Goal: Task Accomplishment & Management: Complete application form

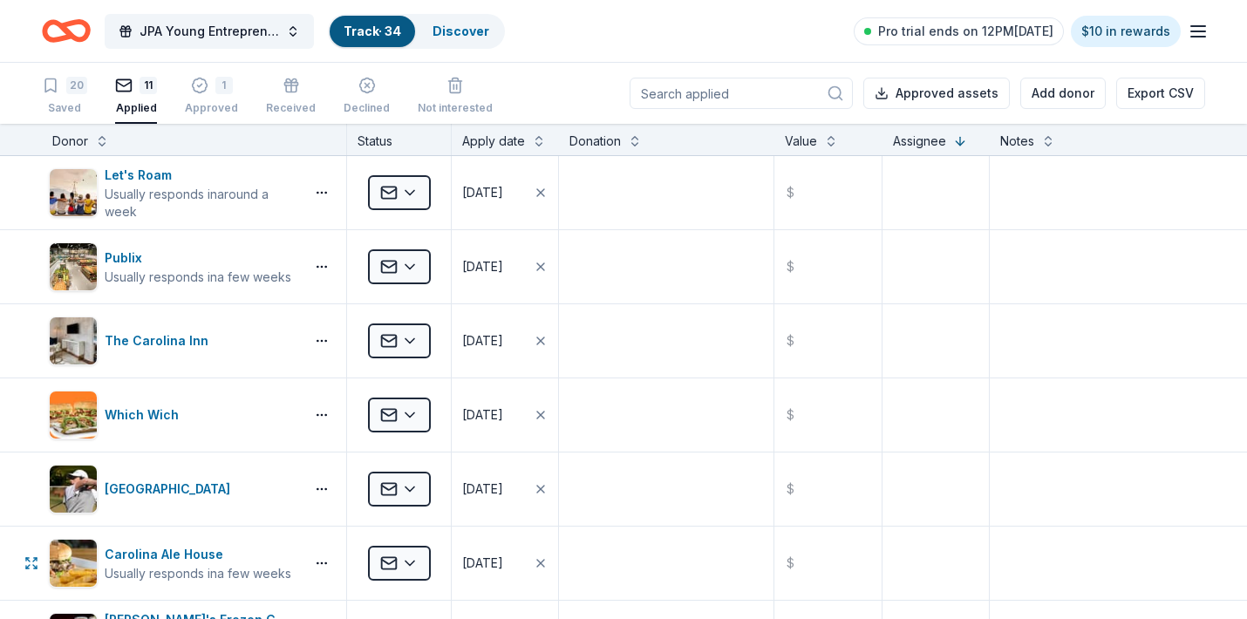
scroll to position [261, 0]
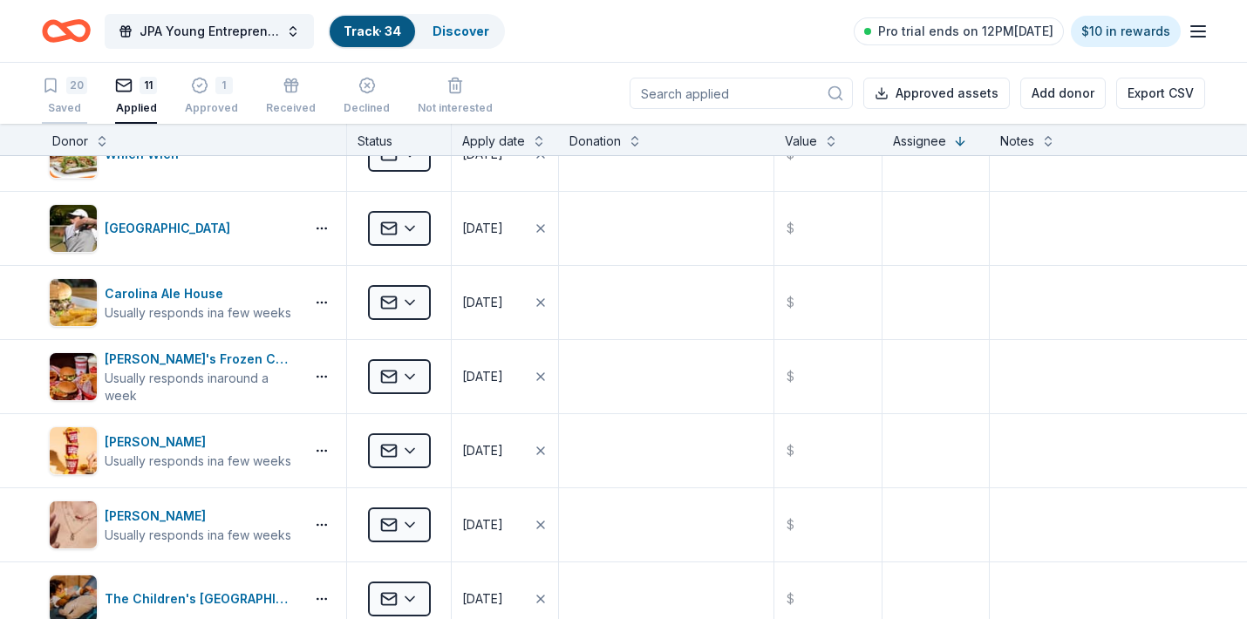
click at [59, 85] on div "20" at bounding box center [64, 85] width 45 height 17
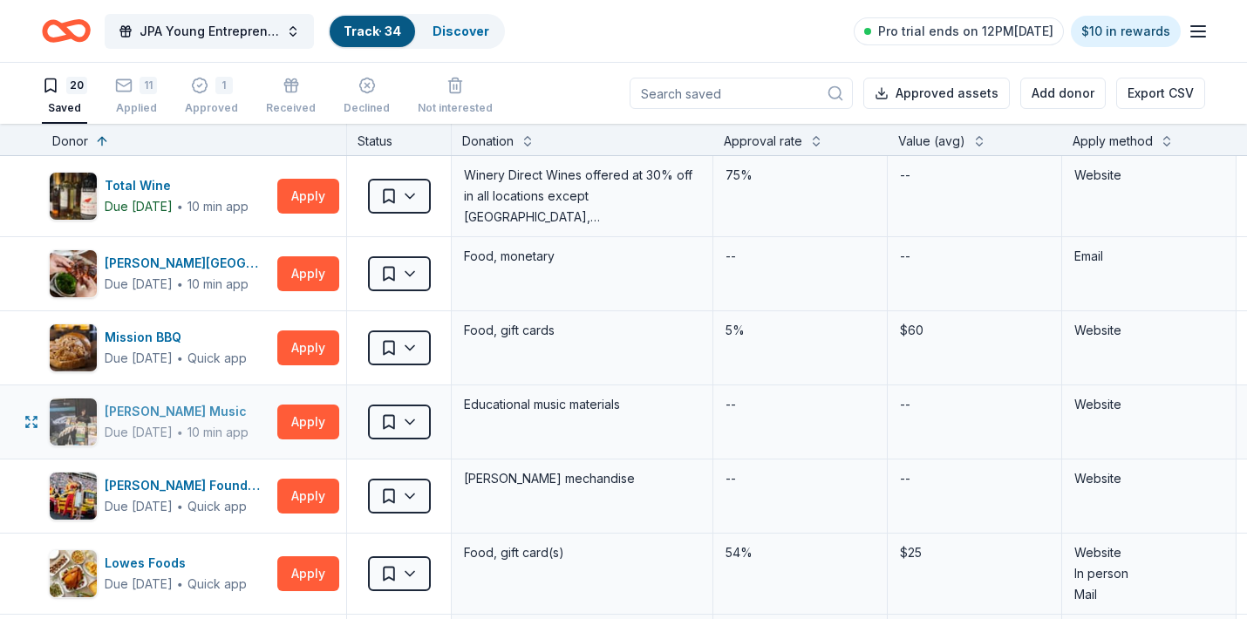
click at [162, 414] on div "Alfred Music" at bounding box center [179, 411] width 149 height 21
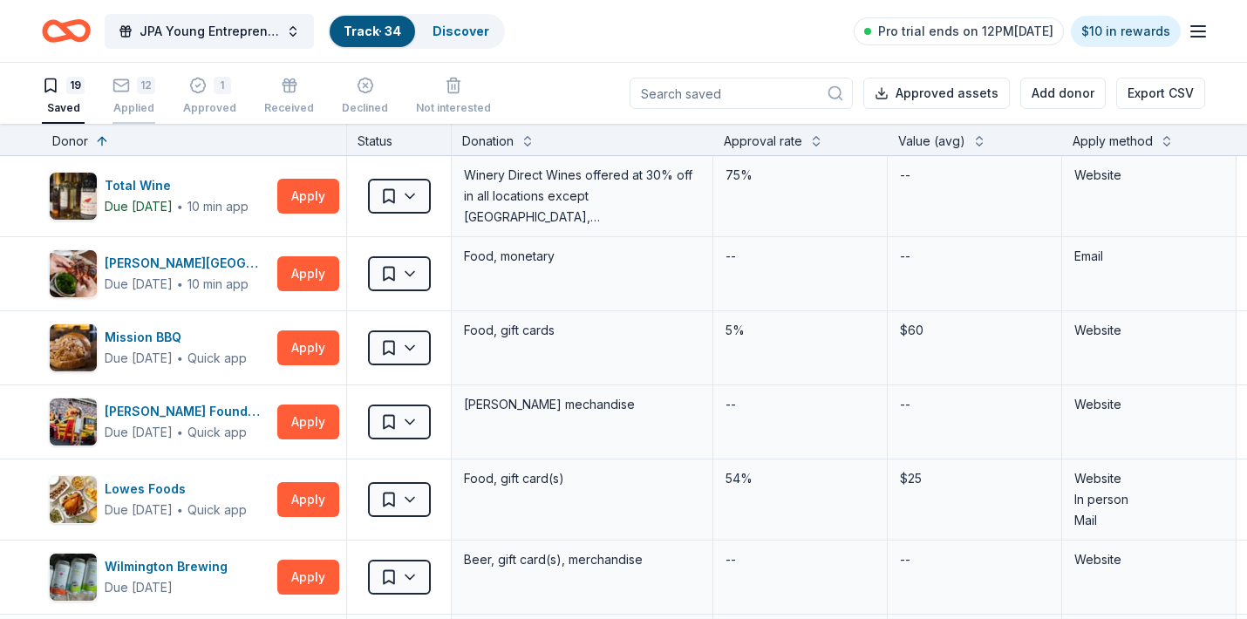
click at [132, 83] on div "12" at bounding box center [133, 85] width 43 height 17
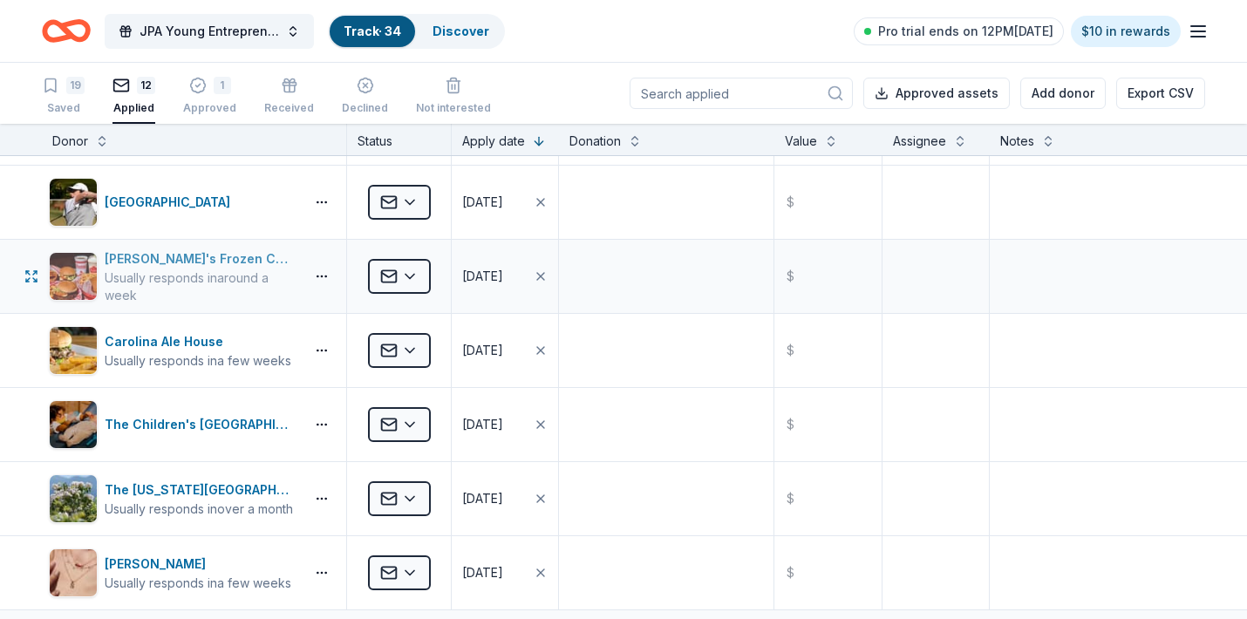
scroll to position [438, 0]
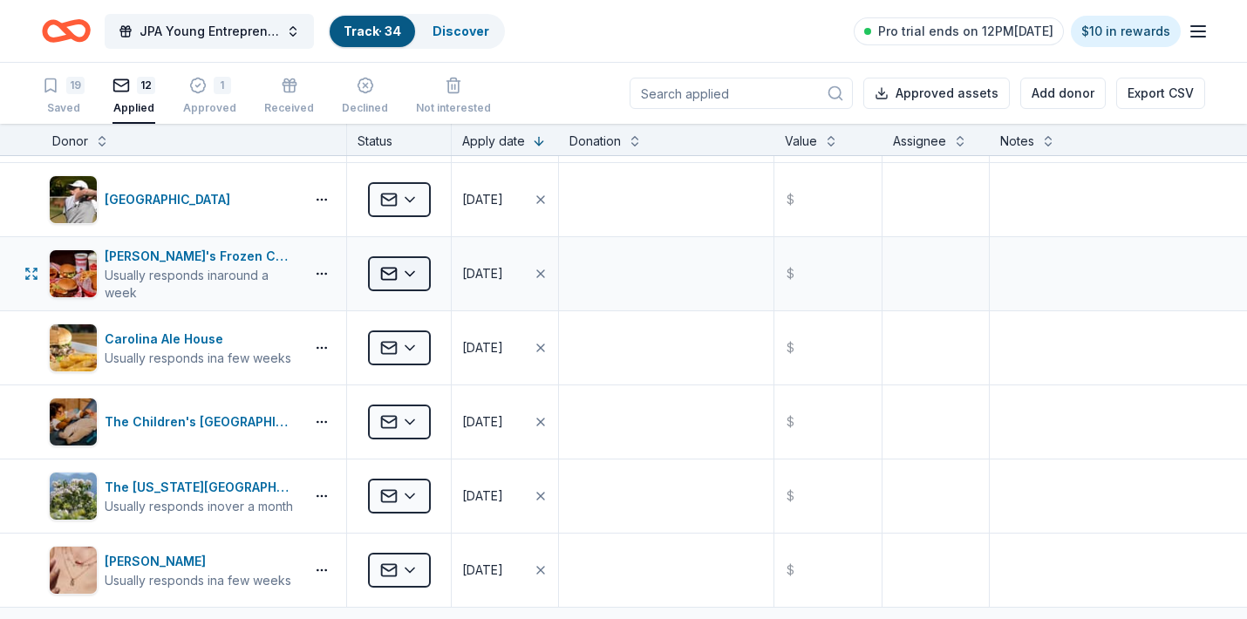
click at [406, 280] on html "JPA Young Entrepreneur’s Christmas Market Track · 34 Discover Pro trial ends on…" at bounding box center [623, 309] width 1247 height 619
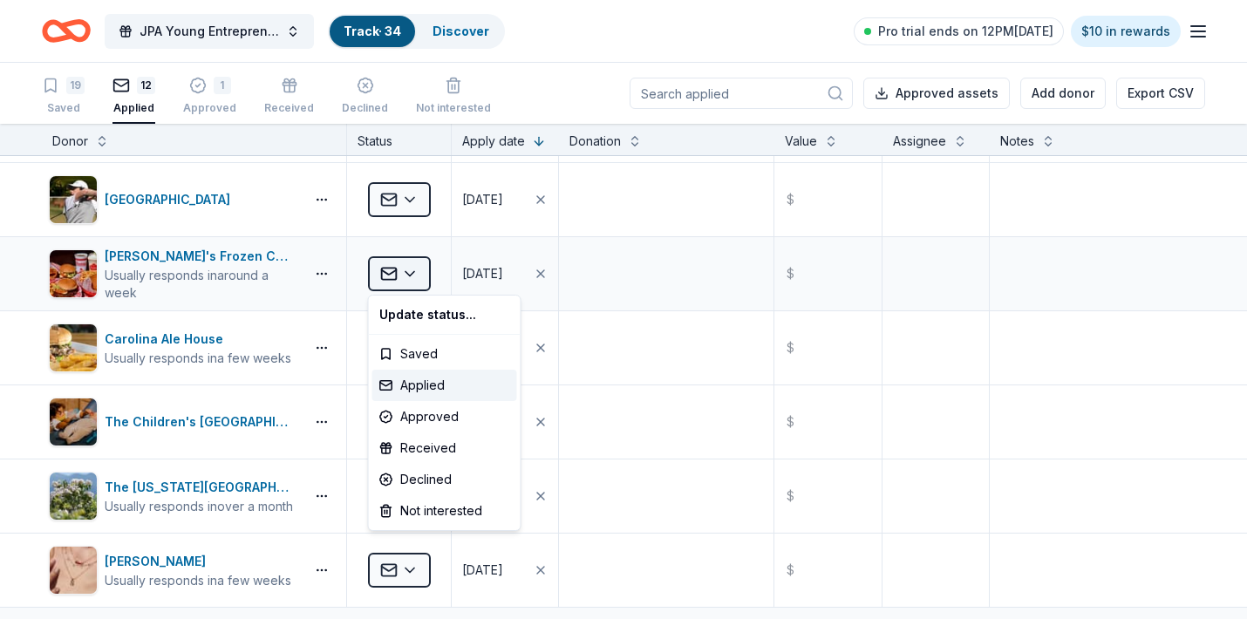
click at [406, 280] on html "JPA Young Entrepreneur’s Christmas Market Track · 34 Discover Pro trial ends on…" at bounding box center [623, 309] width 1247 height 619
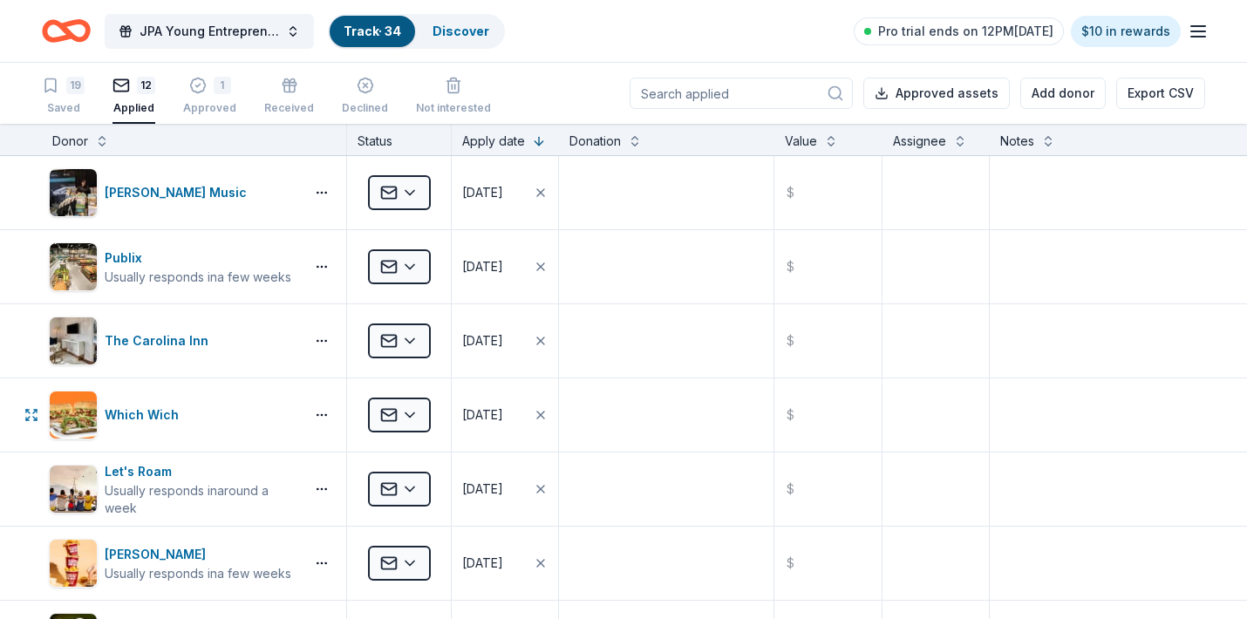
scroll to position [0, 0]
click at [208, 82] on div "1" at bounding box center [209, 85] width 53 height 17
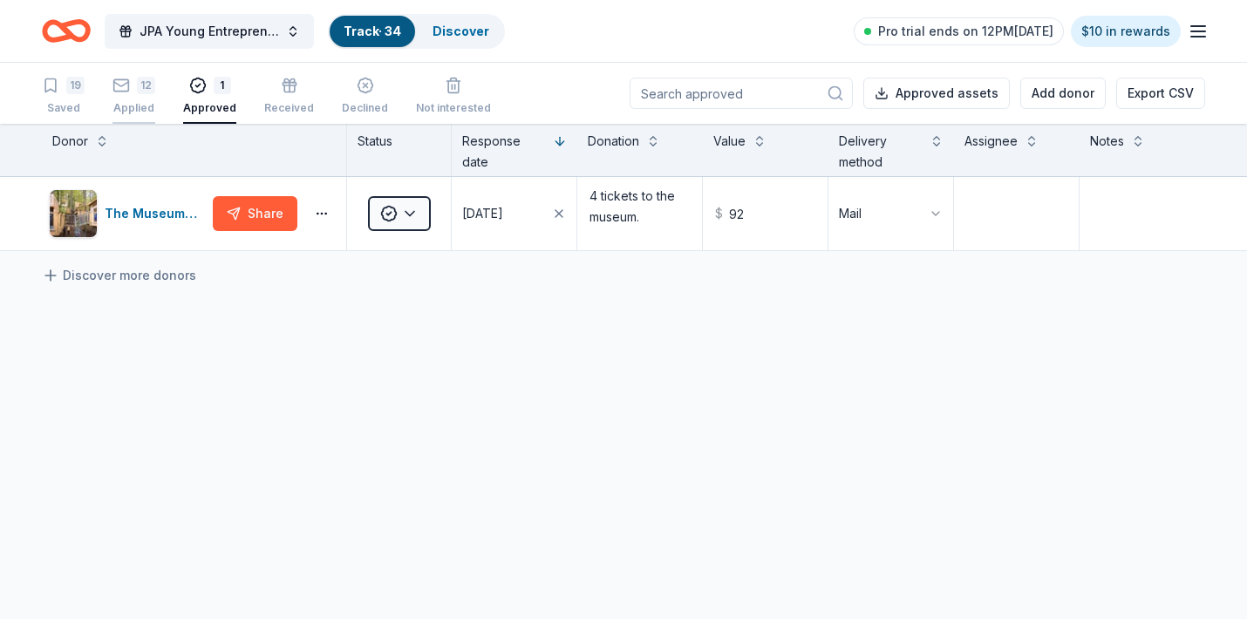
click at [131, 93] on div "12" at bounding box center [133, 85] width 43 height 17
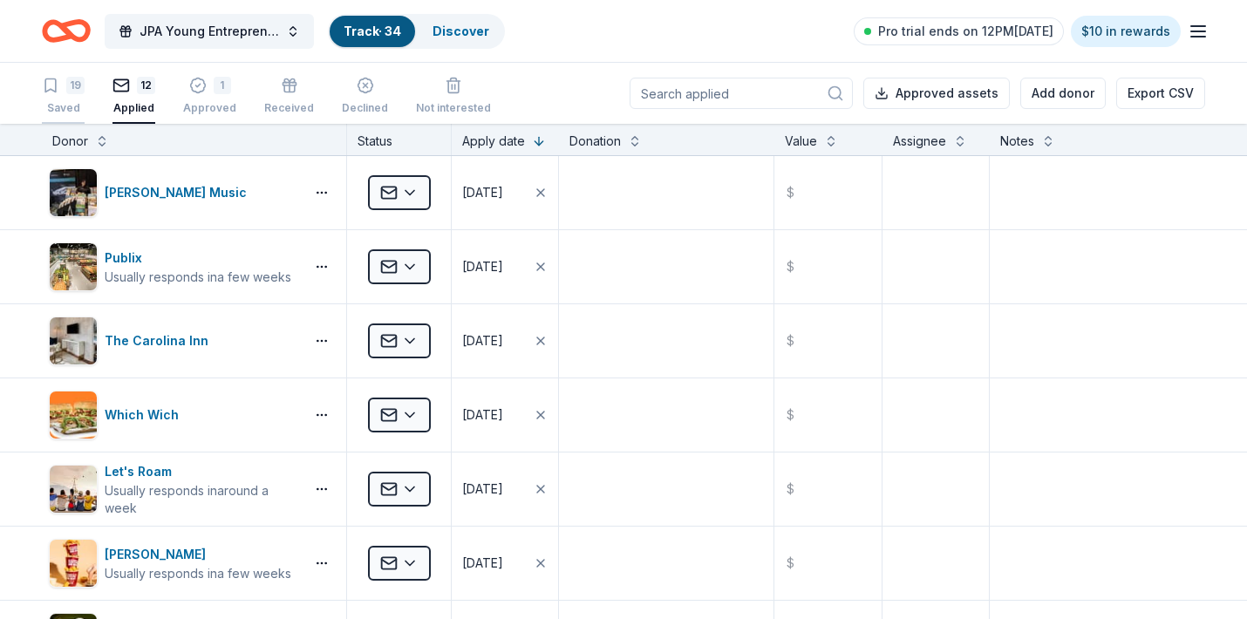
click at [60, 91] on div "19" at bounding box center [63, 85] width 43 height 17
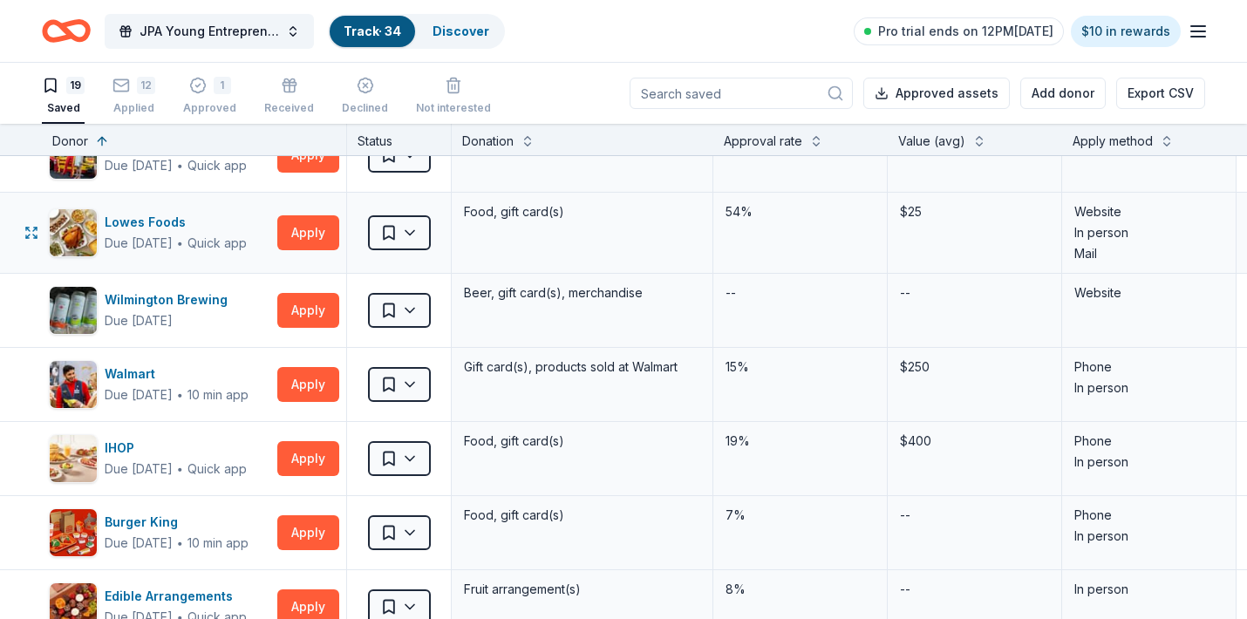
scroll to position [268, 0]
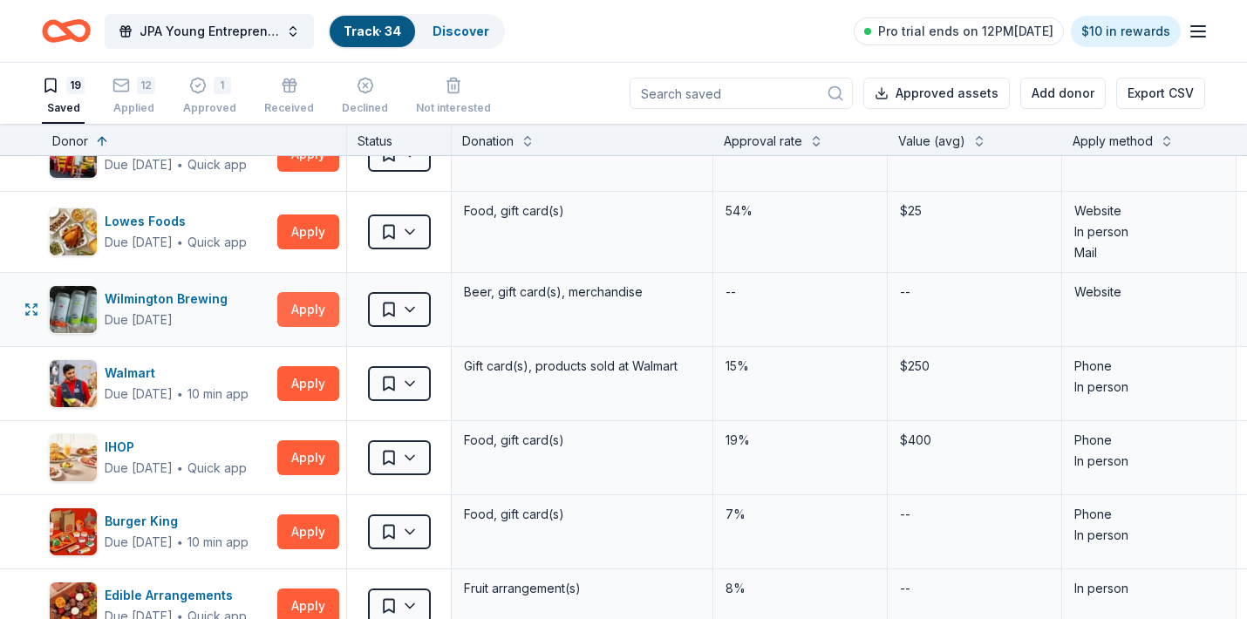
click at [287, 311] on button "Apply" at bounding box center [308, 309] width 62 height 35
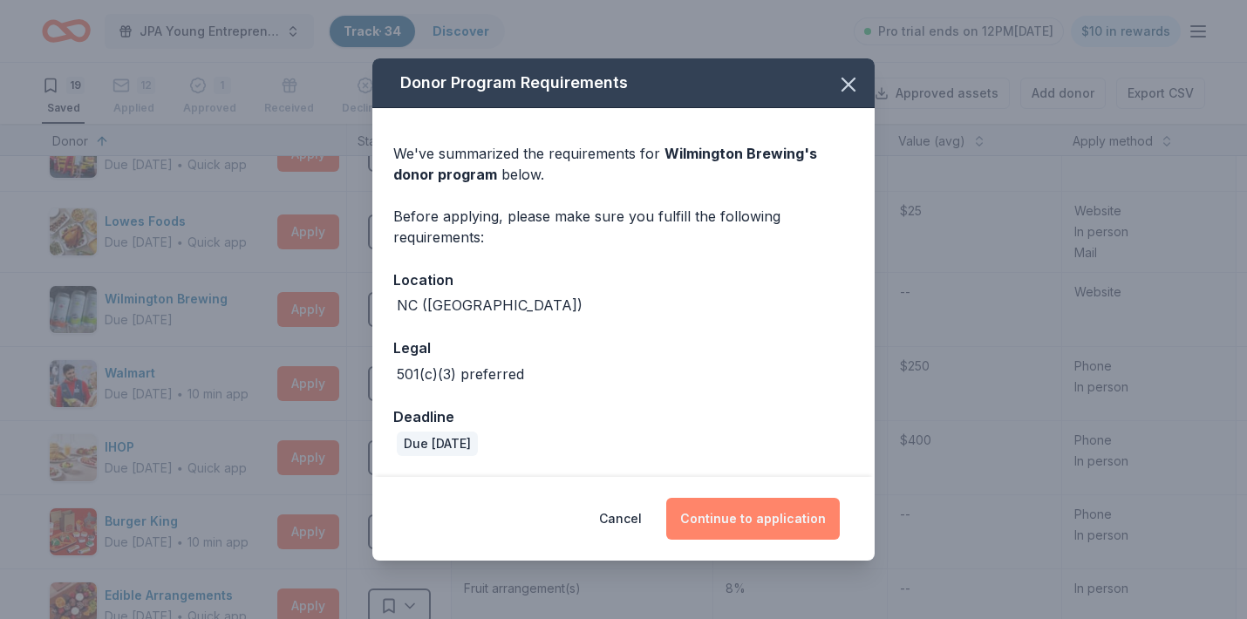
click at [740, 531] on button "Continue to application" at bounding box center [753, 519] width 174 height 42
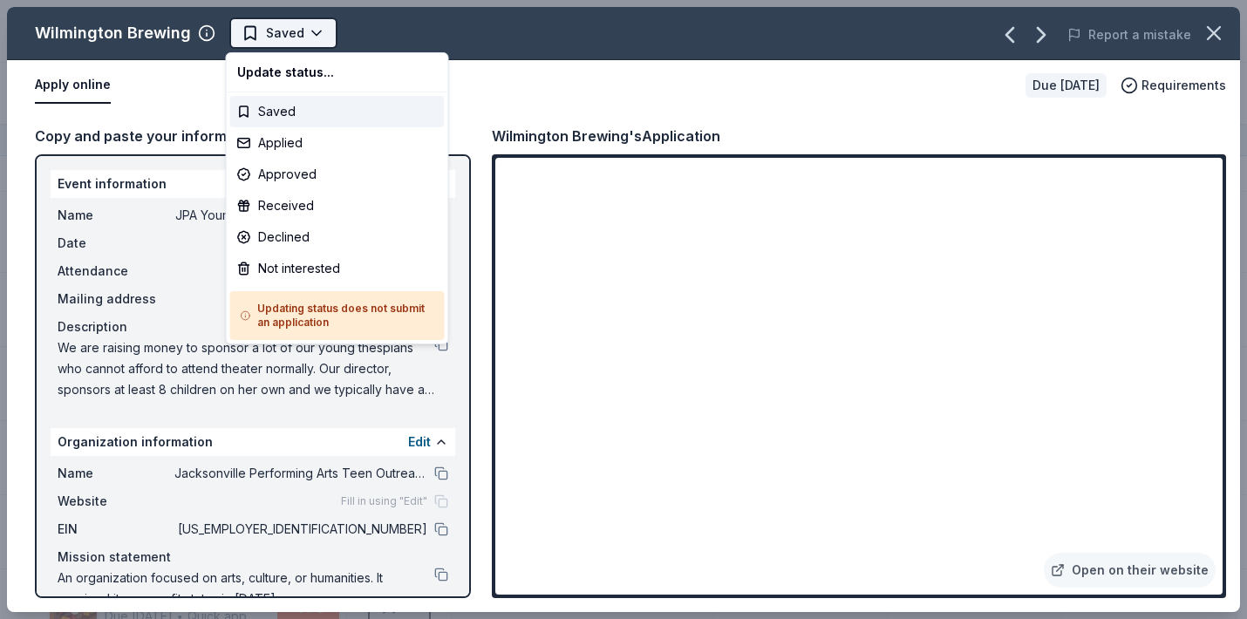
click at [301, 37] on html "JPA Young Entrepreneur’s Christmas Market Track · 34 Discover Pro trial ends on…" at bounding box center [623, 309] width 1247 height 619
click at [290, 142] on div "Applied" at bounding box center [337, 142] width 215 height 31
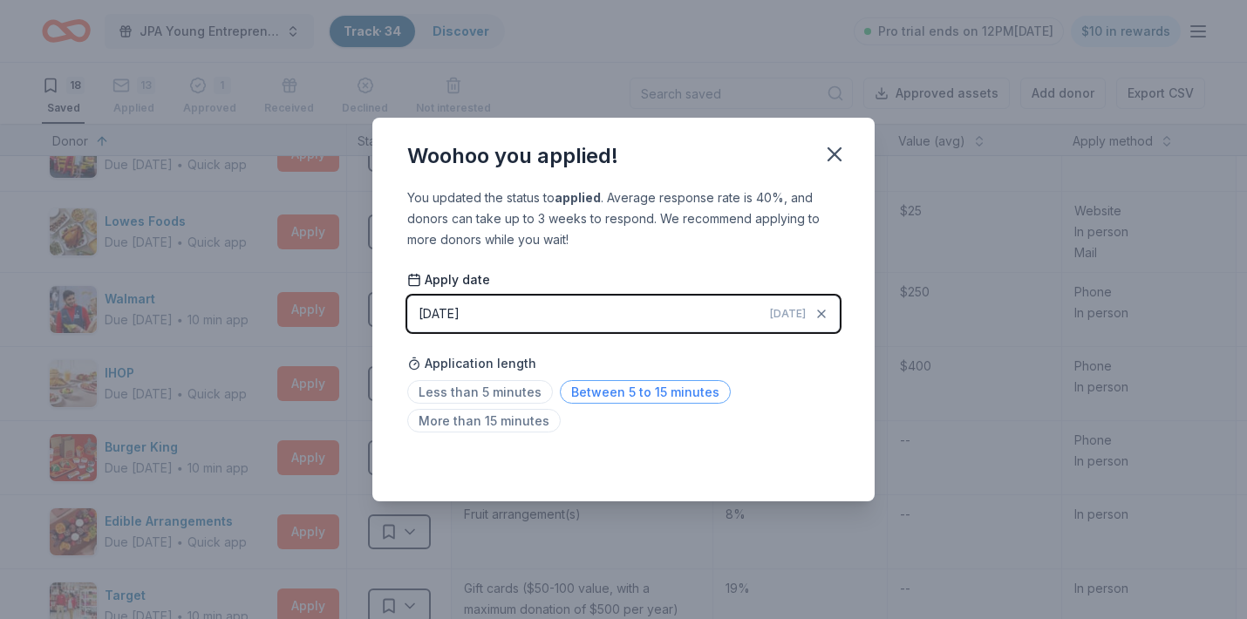
click at [617, 394] on span "Between 5 to 15 minutes" at bounding box center [645, 392] width 171 height 24
click at [841, 151] on icon "button" at bounding box center [834, 154] width 24 height 24
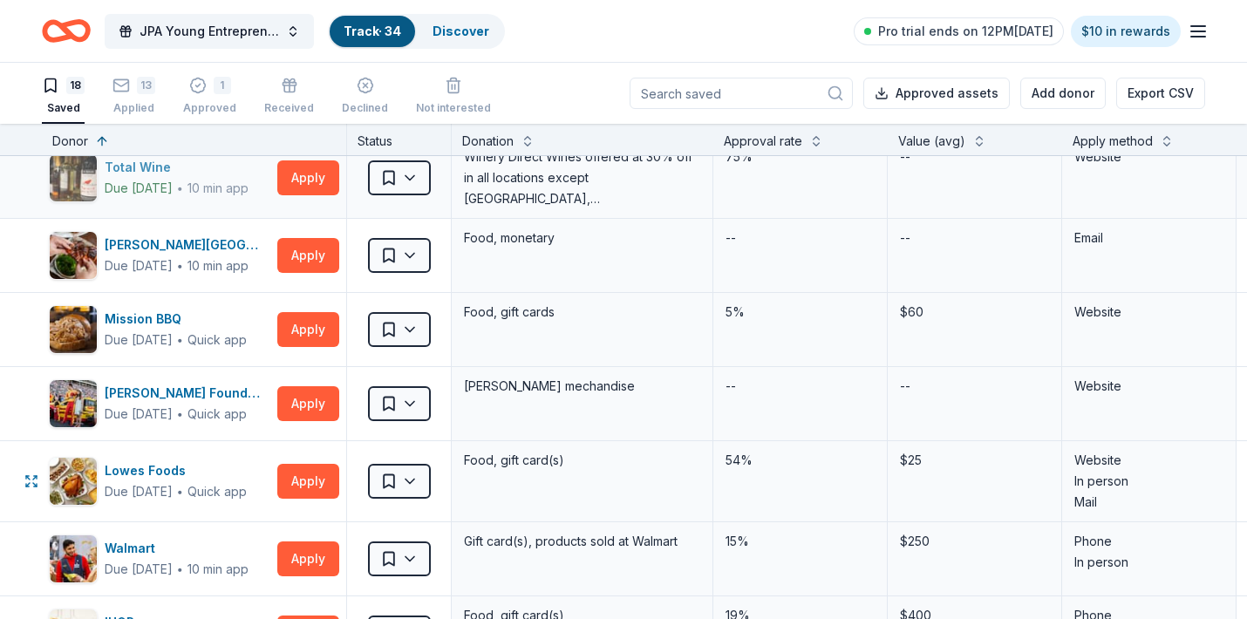
scroll to position [5, 0]
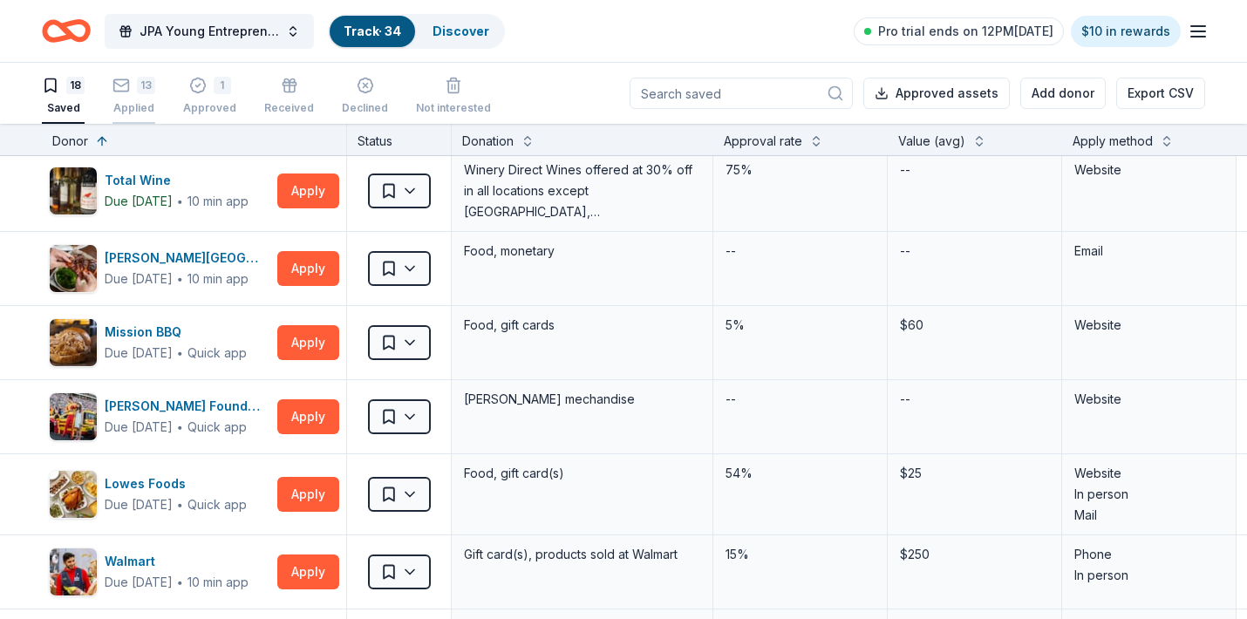
click at [132, 85] on div "13" at bounding box center [133, 85] width 43 height 17
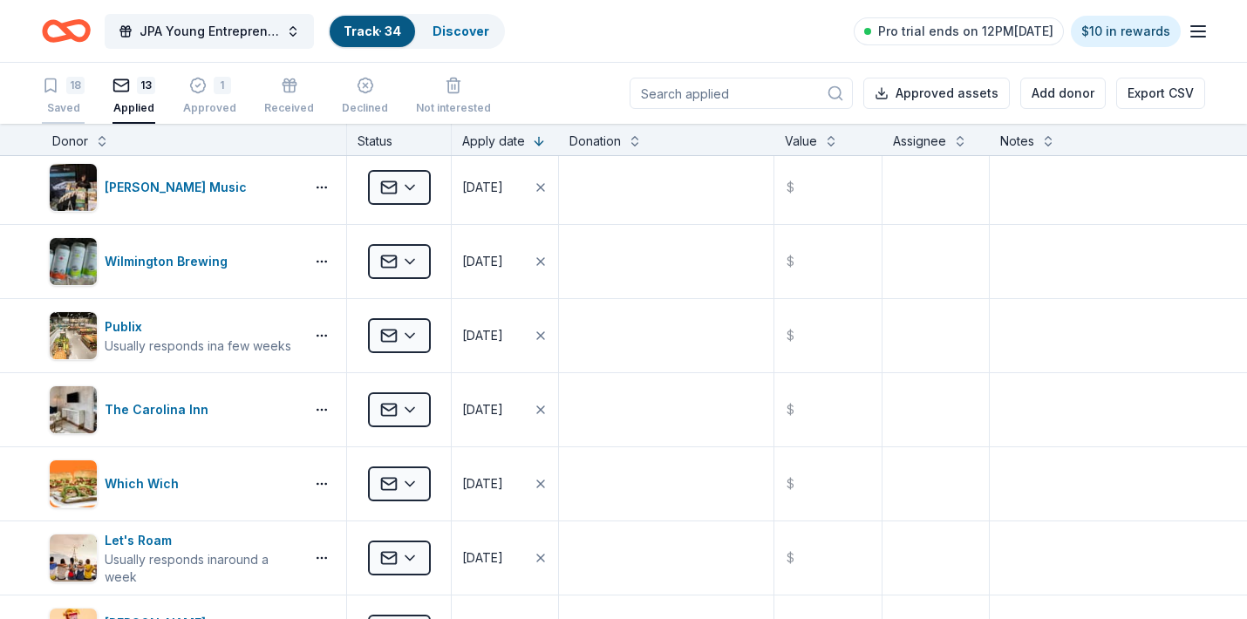
click at [58, 88] on icon "button" at bounding box center [50, 85] width 17 height 17
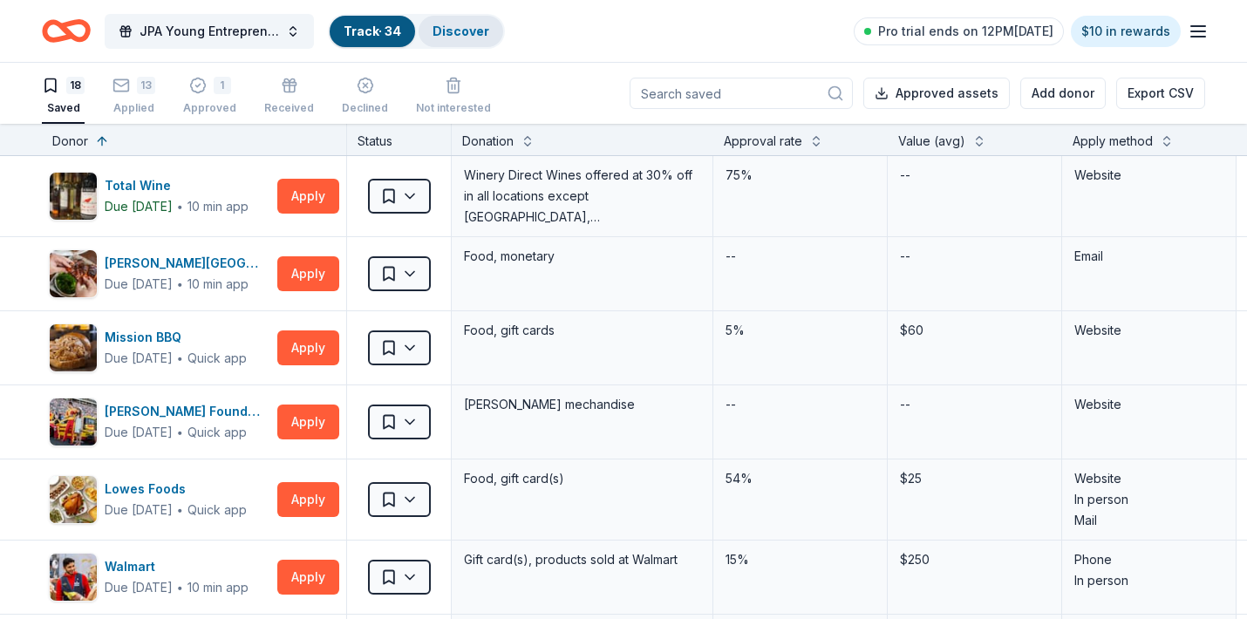
click at [467, 35] on link "Discover" at bounding box center [461, 31] width 57 height 15
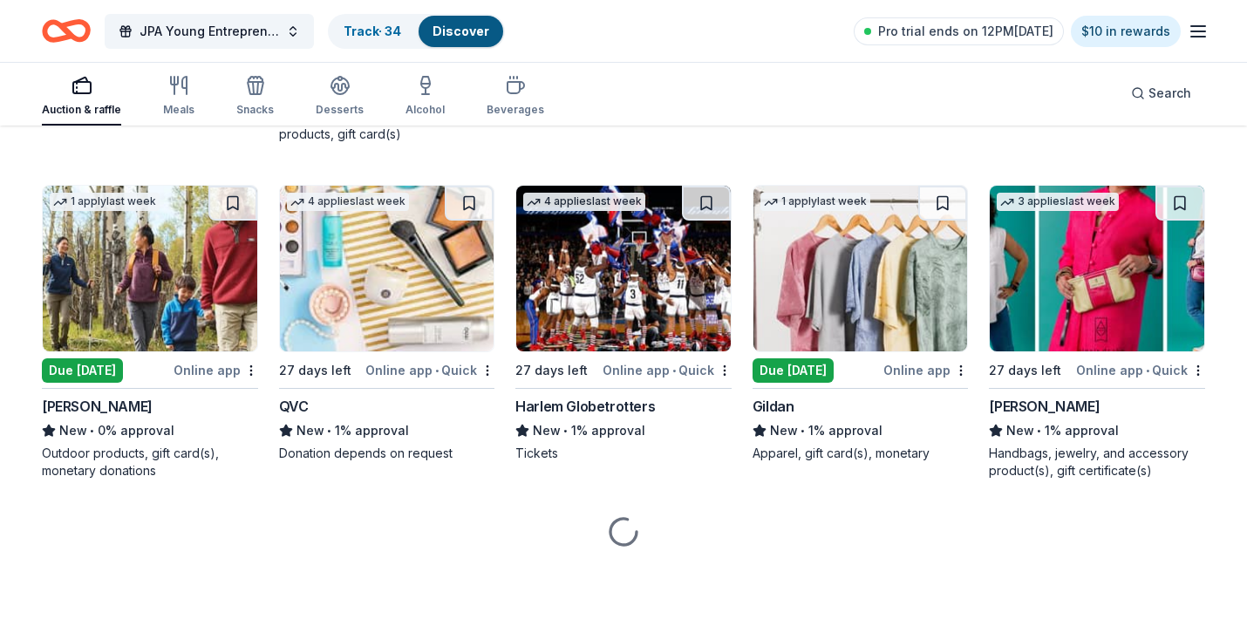
scroll to position [9741, 0]
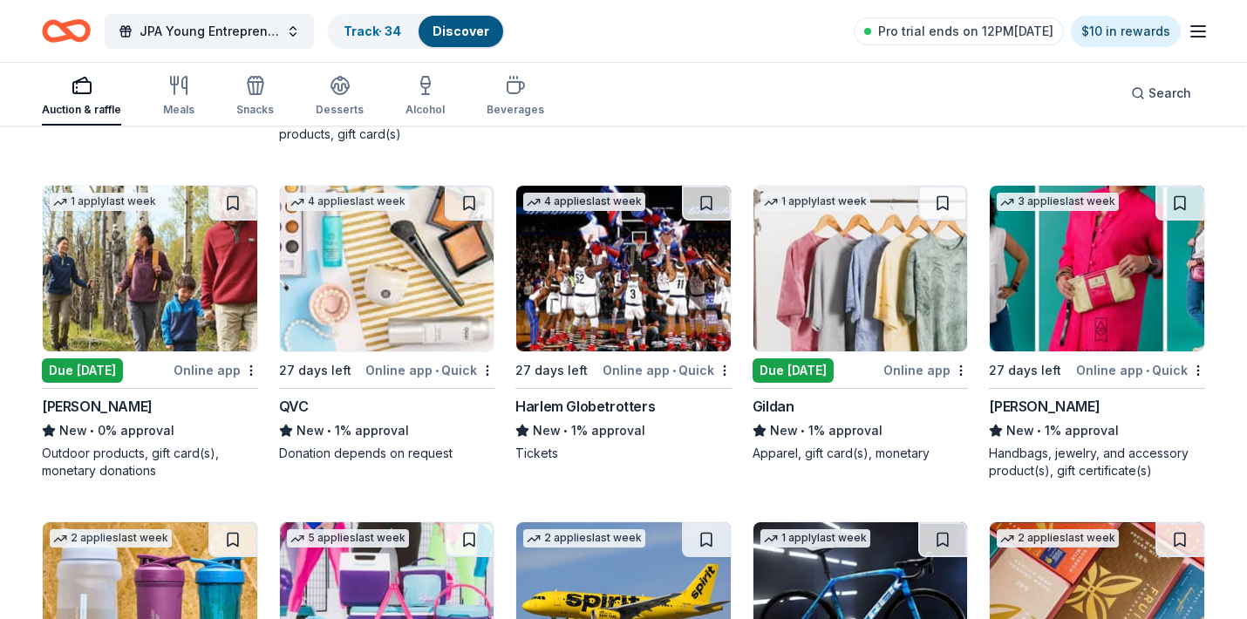
click at [803, 373] on div "Due tomorrow" at bounding box center [793, 370] width 81 height 24
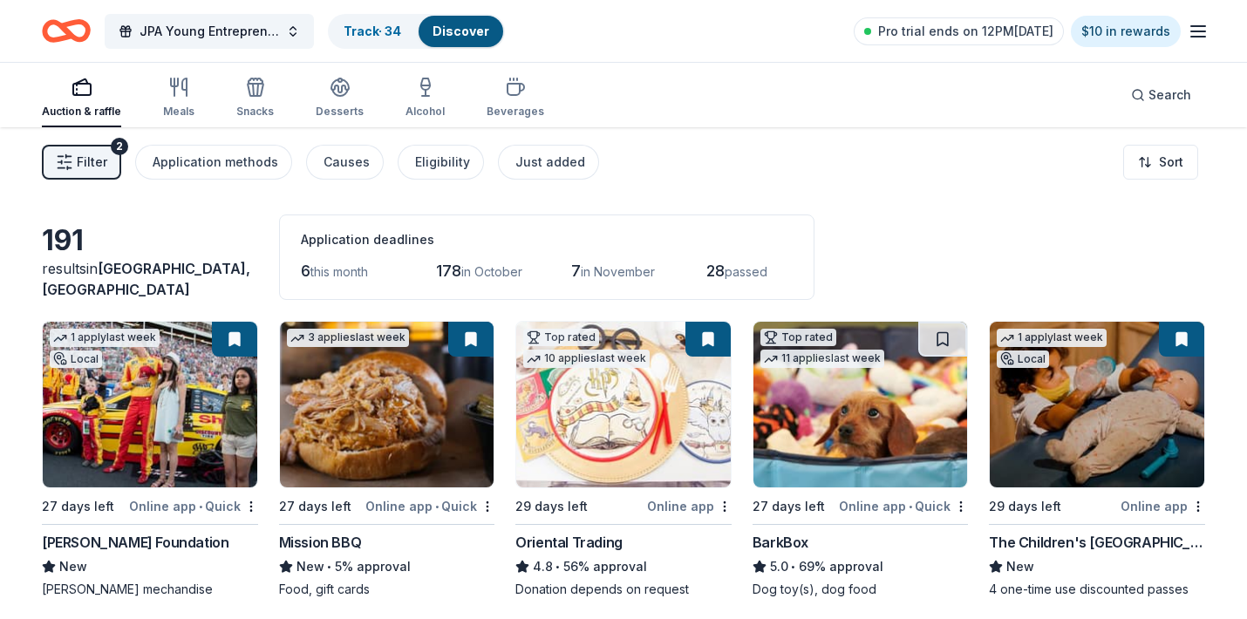
scroll to position [0, 0]
click at [92, 164] on span "Filter" at bounding box center [92, 162] width 31 height 21
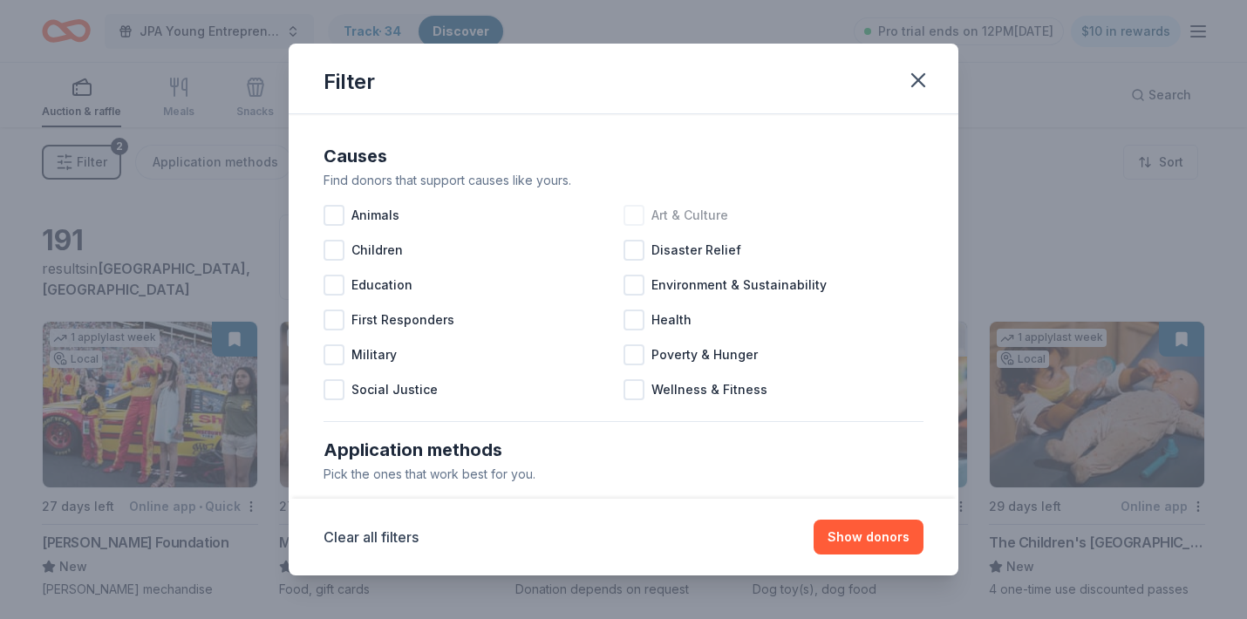
click at [631, 210] on div at bounding box center [634, 215] width 21 height 21
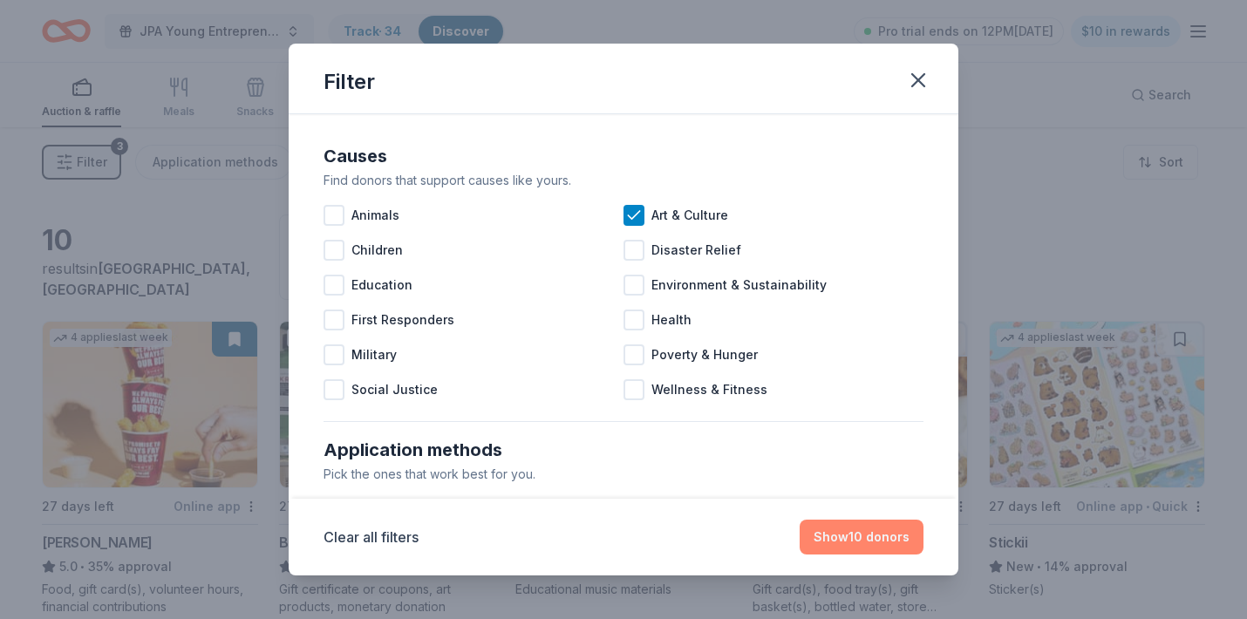
click at [867, 521] on button "Show 10 donors" at bounding box center [862, 537] width 124 height 35
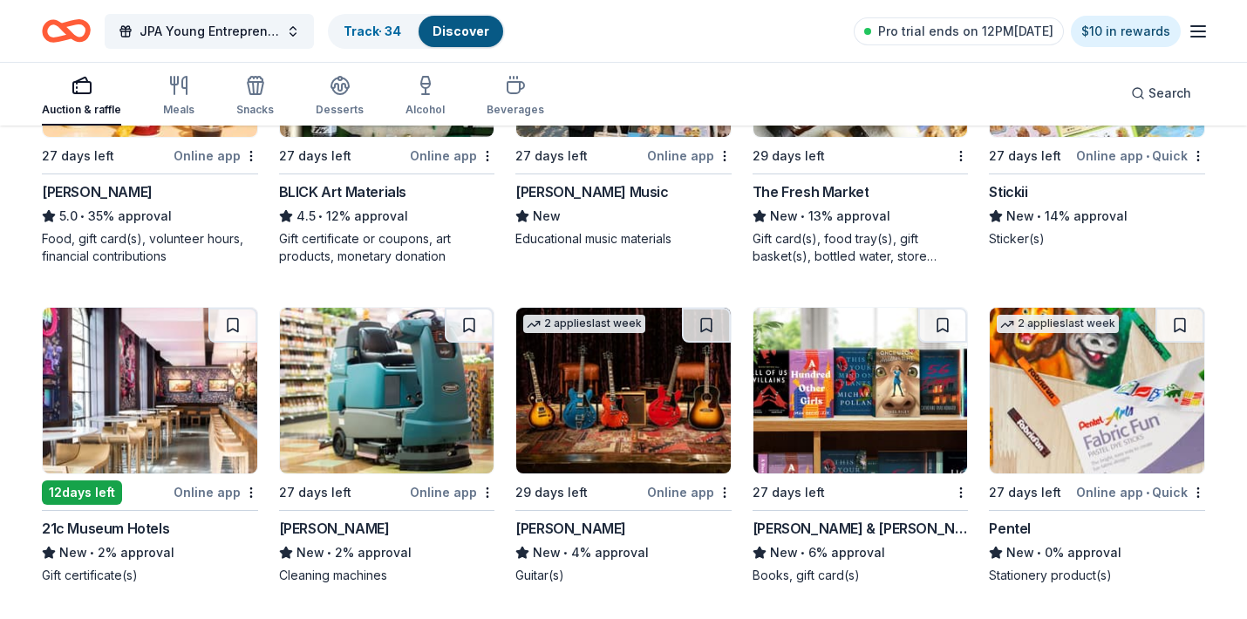
scroll to position [351, 0]
click at [151, 527] on div "21c Museum Hotels" at bounding box center [105, 528] width 127 height 21
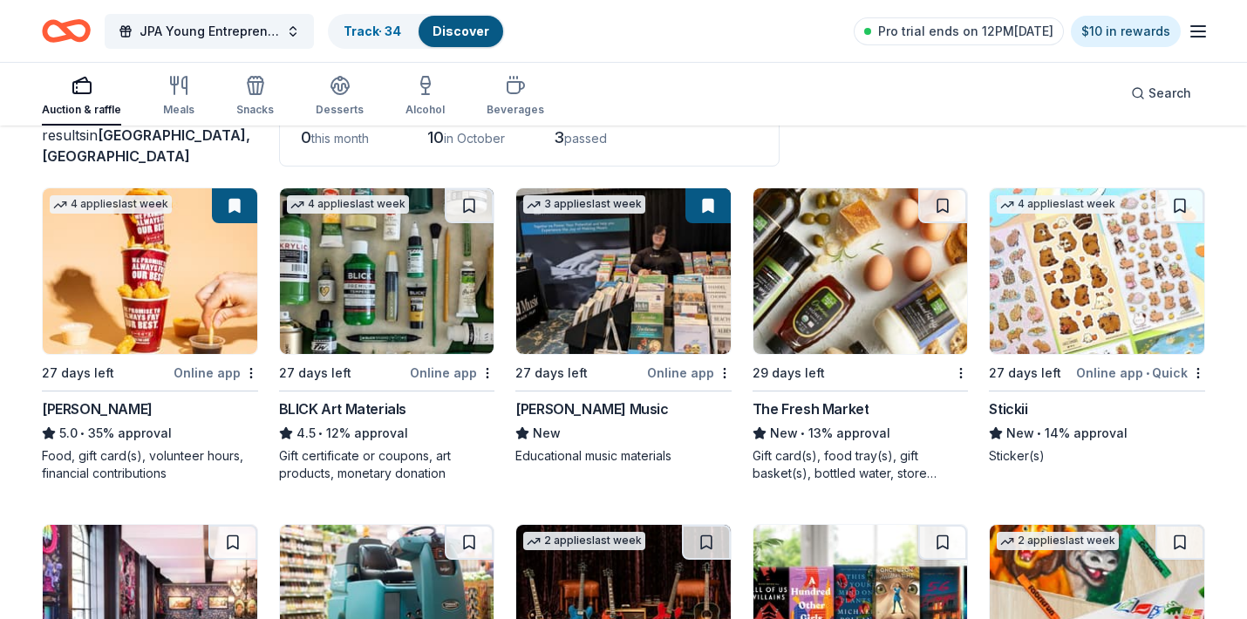
scroll to position [136, 0]
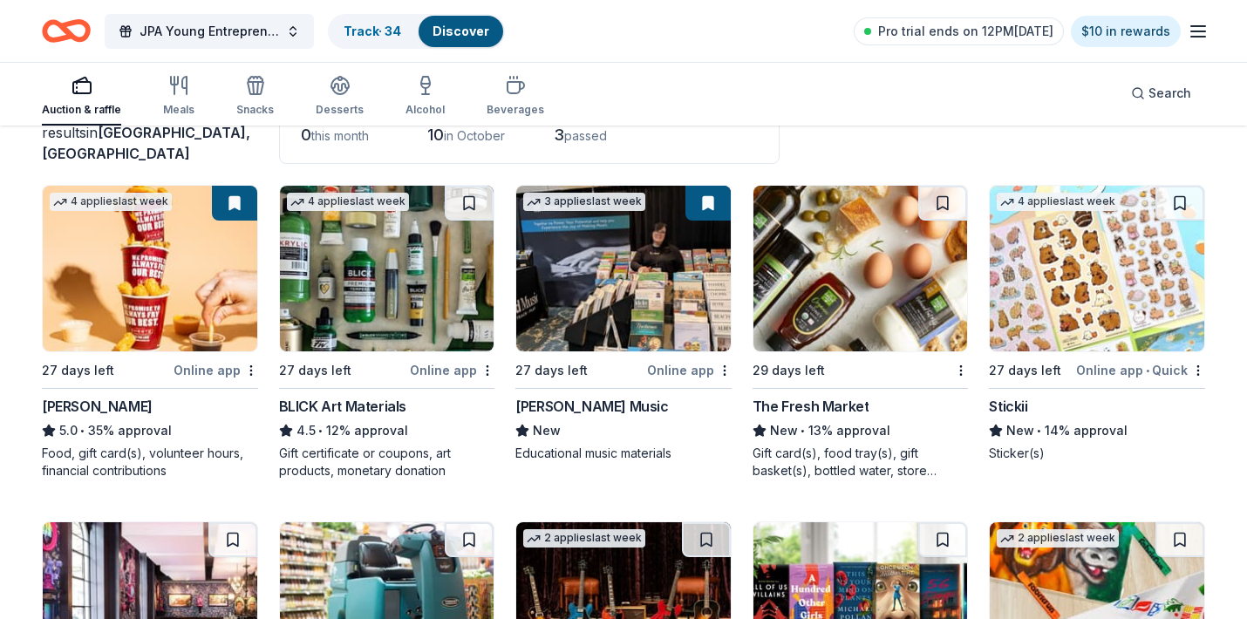
click at [1089, 298] on img at bounding box center [1097, 269] width 215 height 166
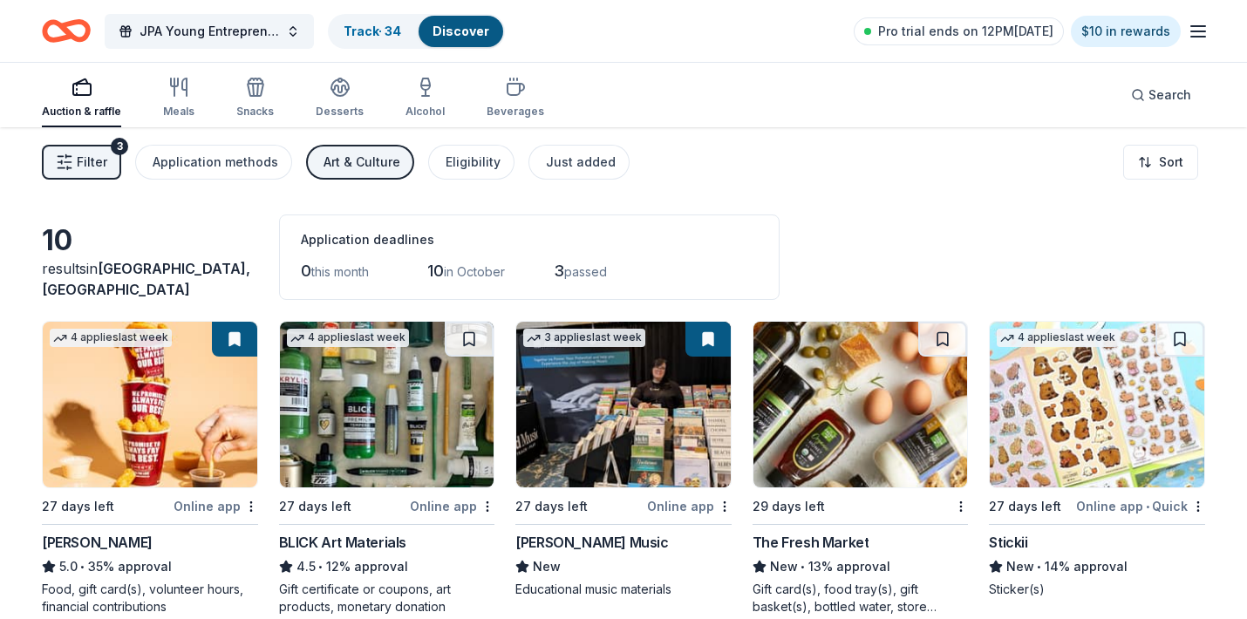
scroll to position [0, 0]
click at [1188, 334] on button at bounding box center [1179, 339] width 49 height 35
click at [174, 31] on span "JPA Young Entrepreneur’s Christmas Market" at bounding box center [210, 31] width 140 height 21
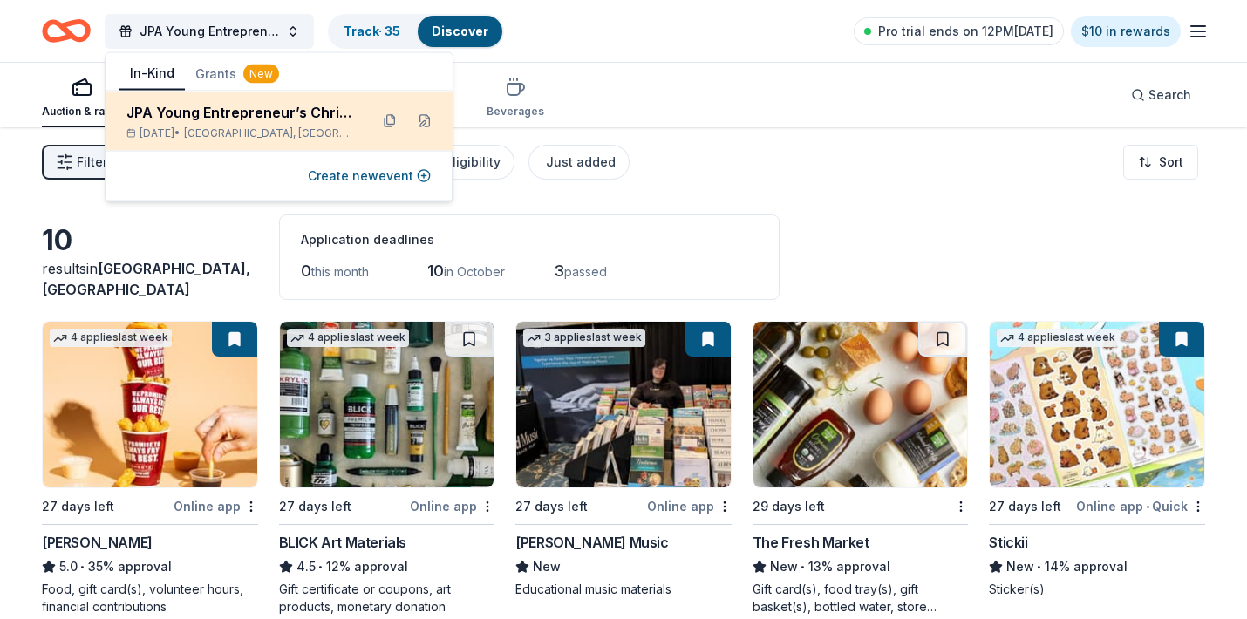
click at [215, 119] on div "JPA Young Entrepreneur’s Christmas Market" at bounding box center [240, 112] width 228 height 21
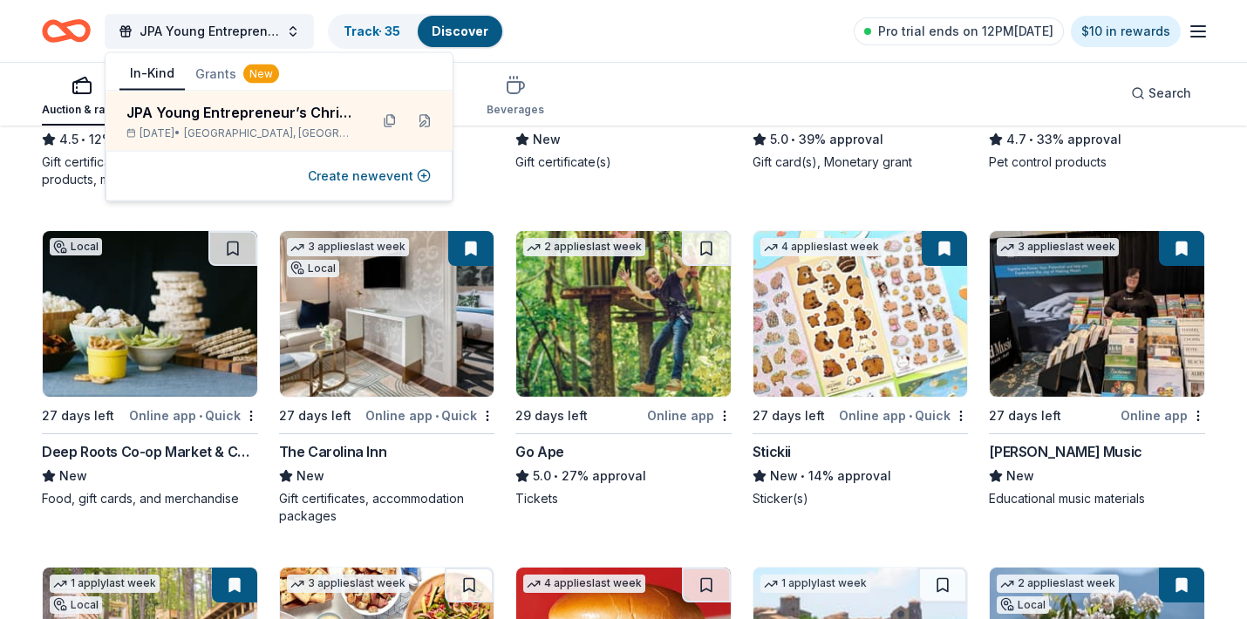
scroll to position [1086, 0]
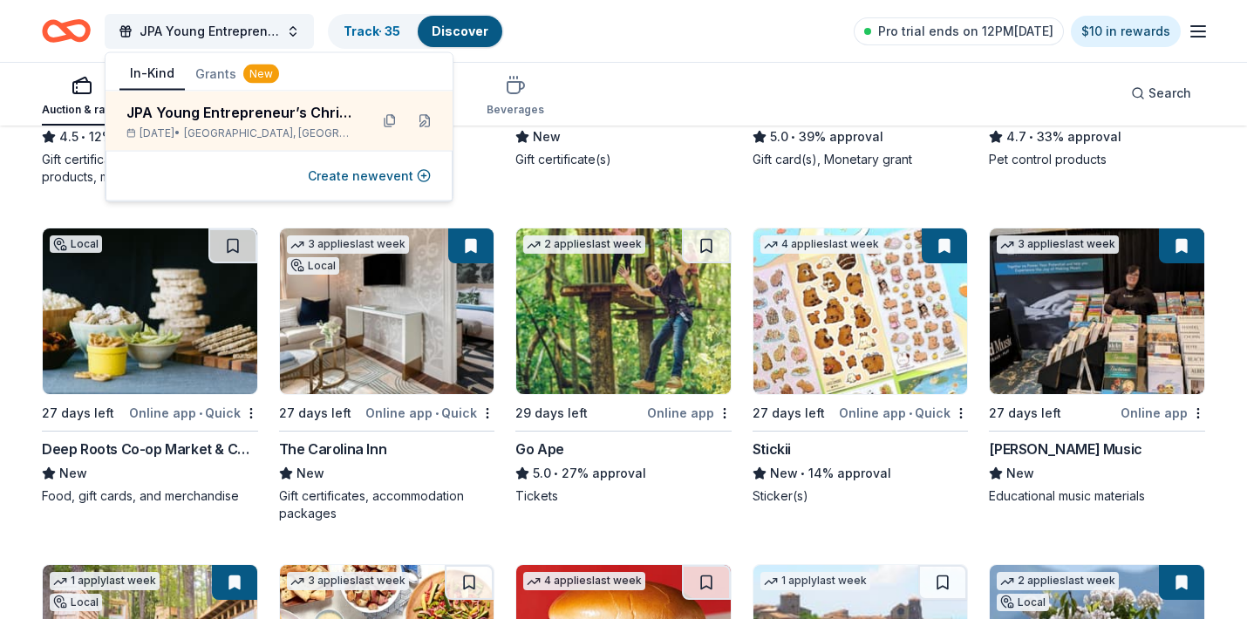
click at [150, 349] on img at bounding box center [150, 311] width 215 height 166
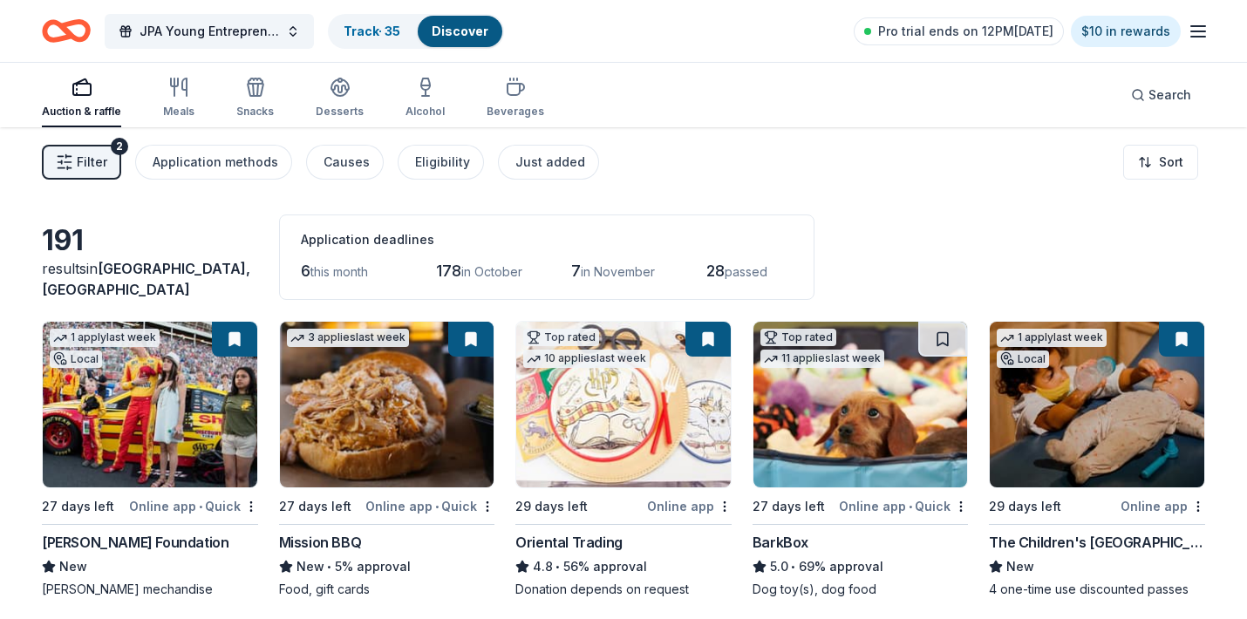
scroll to position [0, 0]
click at [376, 27] on link "Track · 35" at bounding box center [372, 31] width 57 height 15
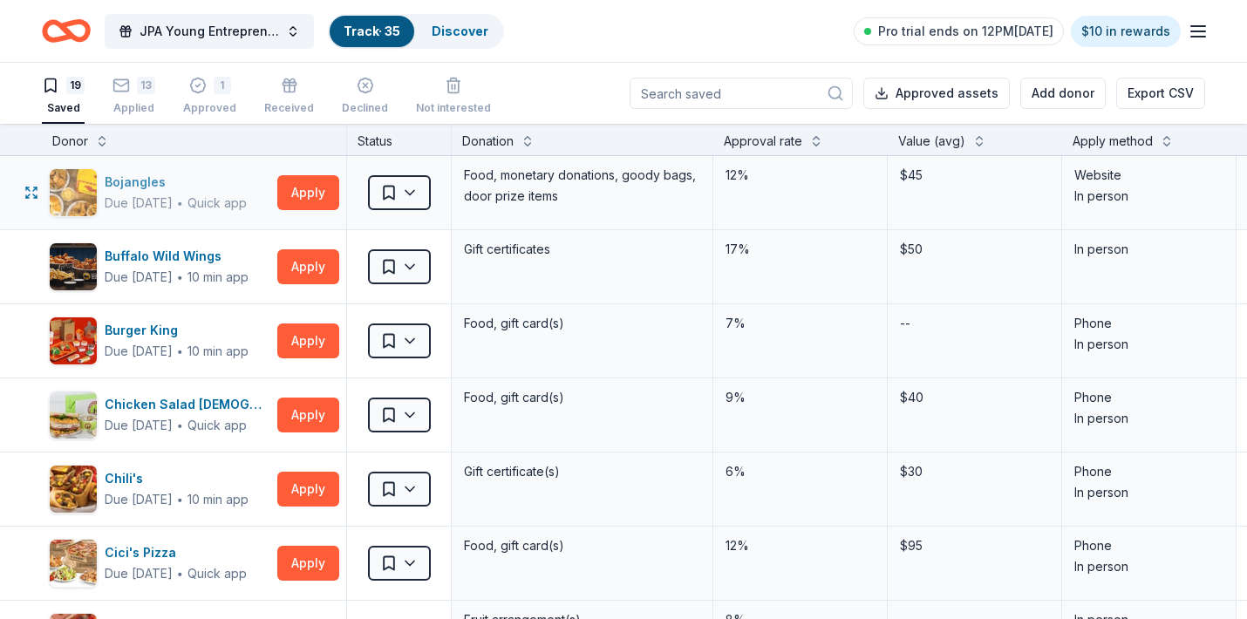
click at [133, 177] on div "Bojangles" at bounding box center [176, 182] width 142 height 21
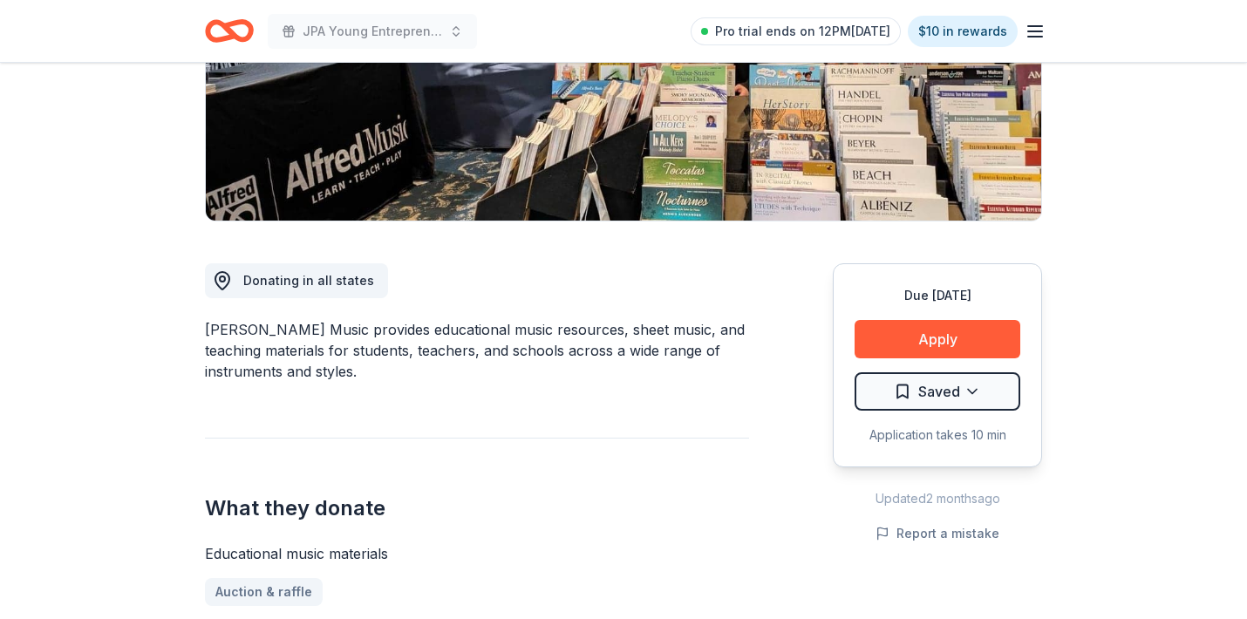
scroll to position [296, 0]
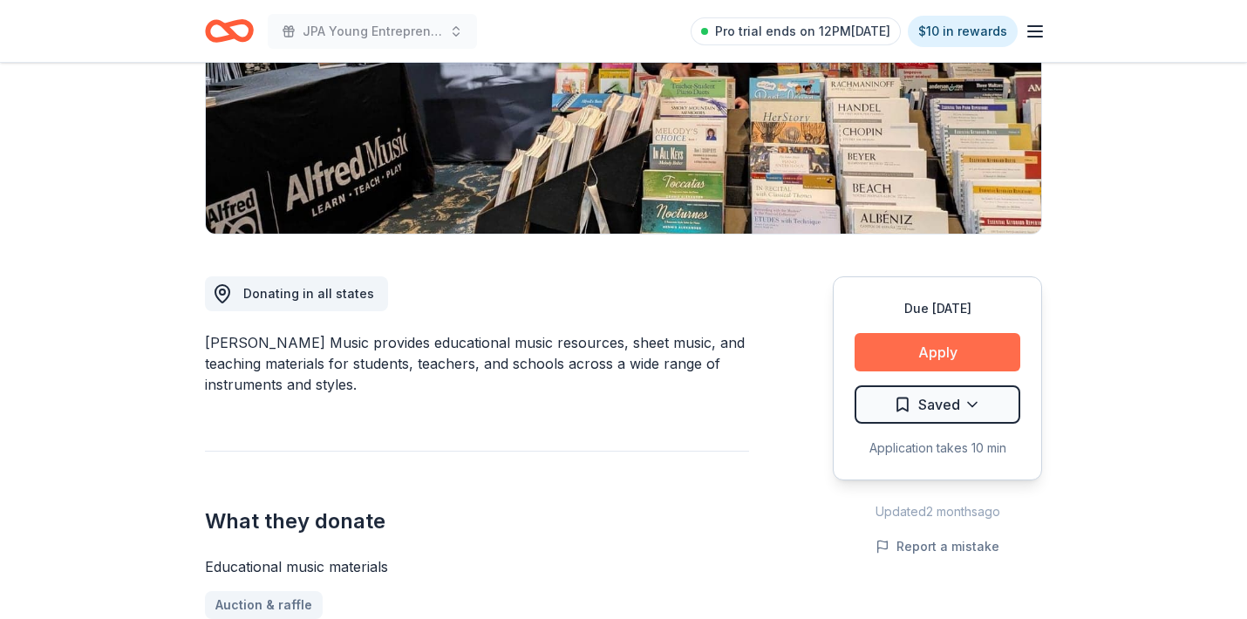
click at [944, 347] on button "Apply" at bounding box center [938, 352] width 166 height 38
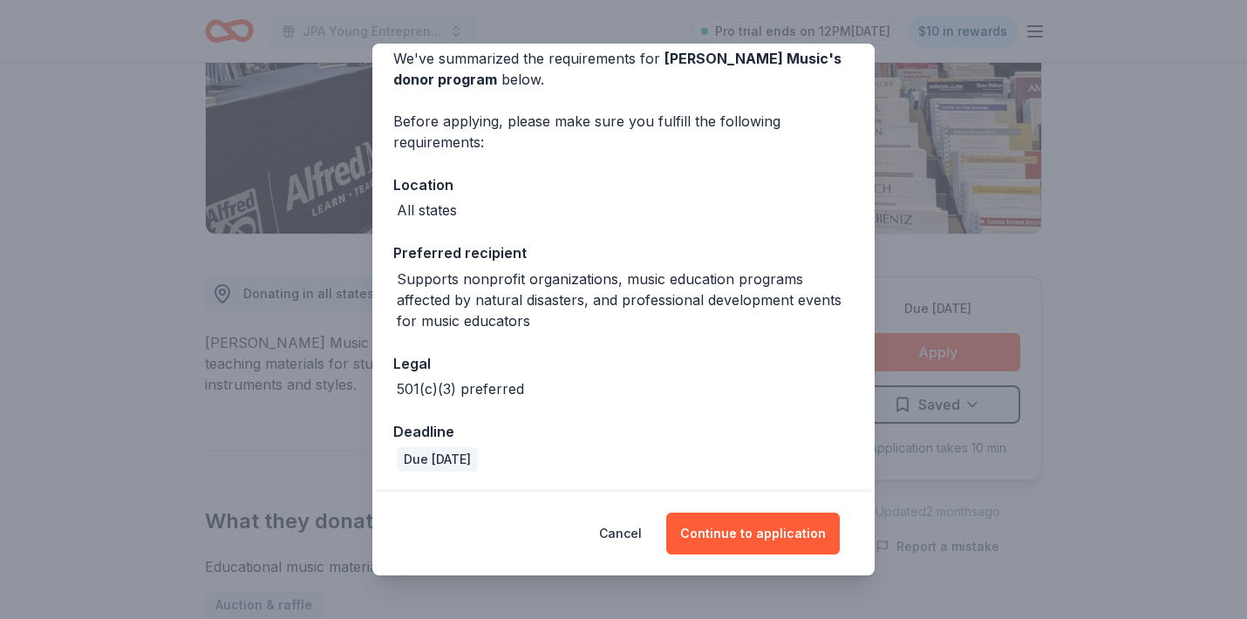
scroll to position [79, 0]
click at [754, 542] on button "Continue to application" at bounding box center [753, 534] width 174 height 42
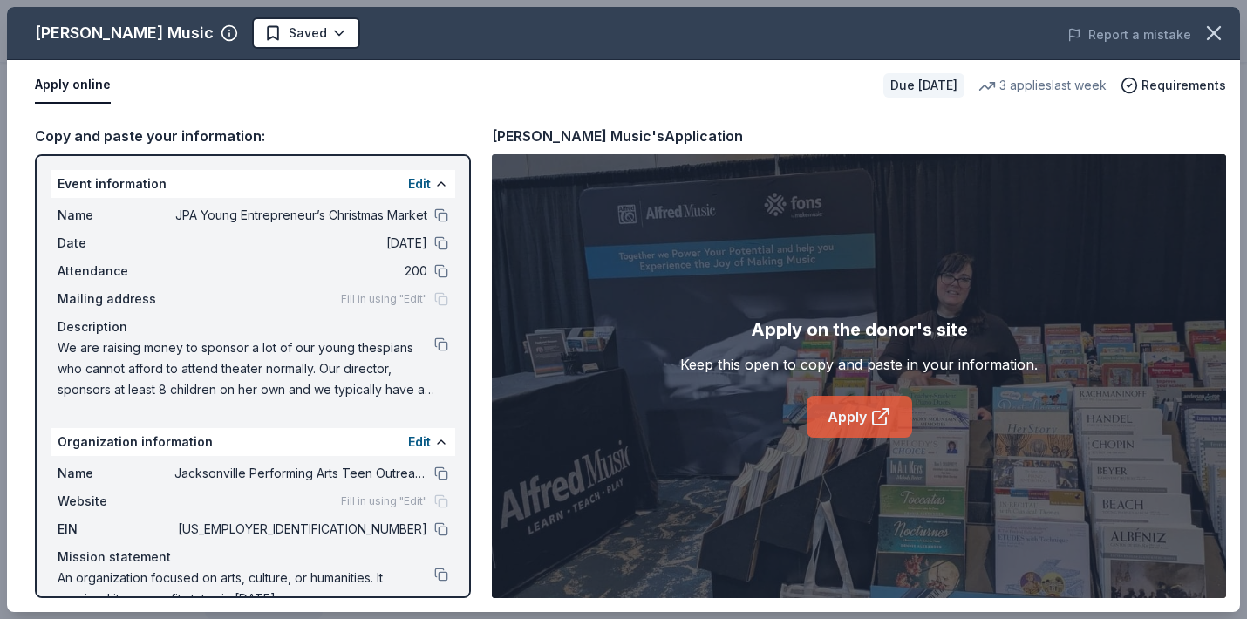
click at [861, 417] on link "Apply" at bounding box center [860, 417] width 106 height 42
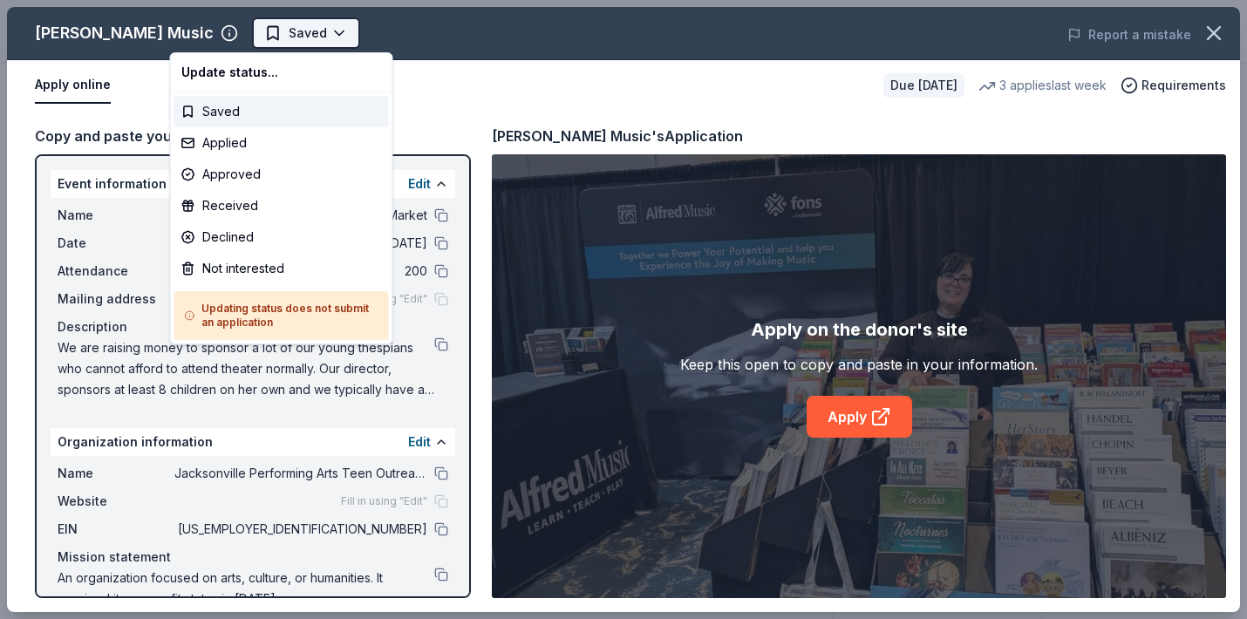
click at [260, 24] on html "JPA Young Entrepreneur’s Christmas Market Saved Apply Due in 27 days Share Alfr…" at bounding box center [623, 309] width 1247 height 619
click at [225, 147] on div "Applied" at bounding box center [281, 142] width 215 height 31
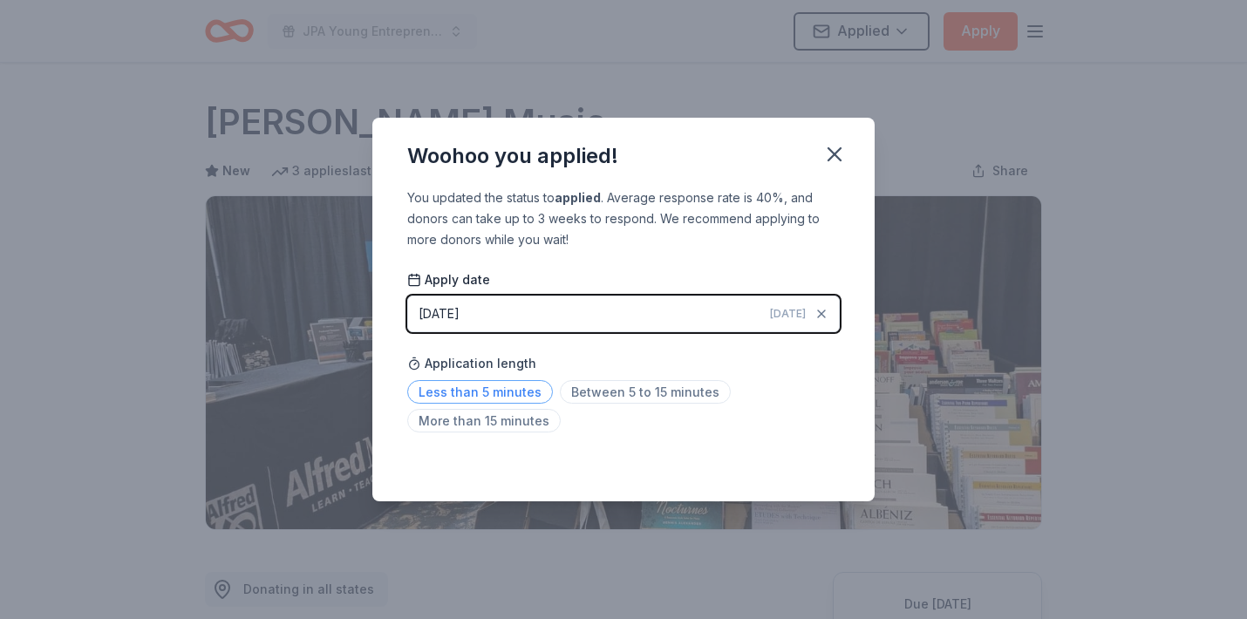
click at [511, 390] on span "Less than 5 minutes" at bounding box center [480, 392] width 146 height 24
click at [834, 156] on icon "button" at bounding box center [834, 154] width 12 height 12
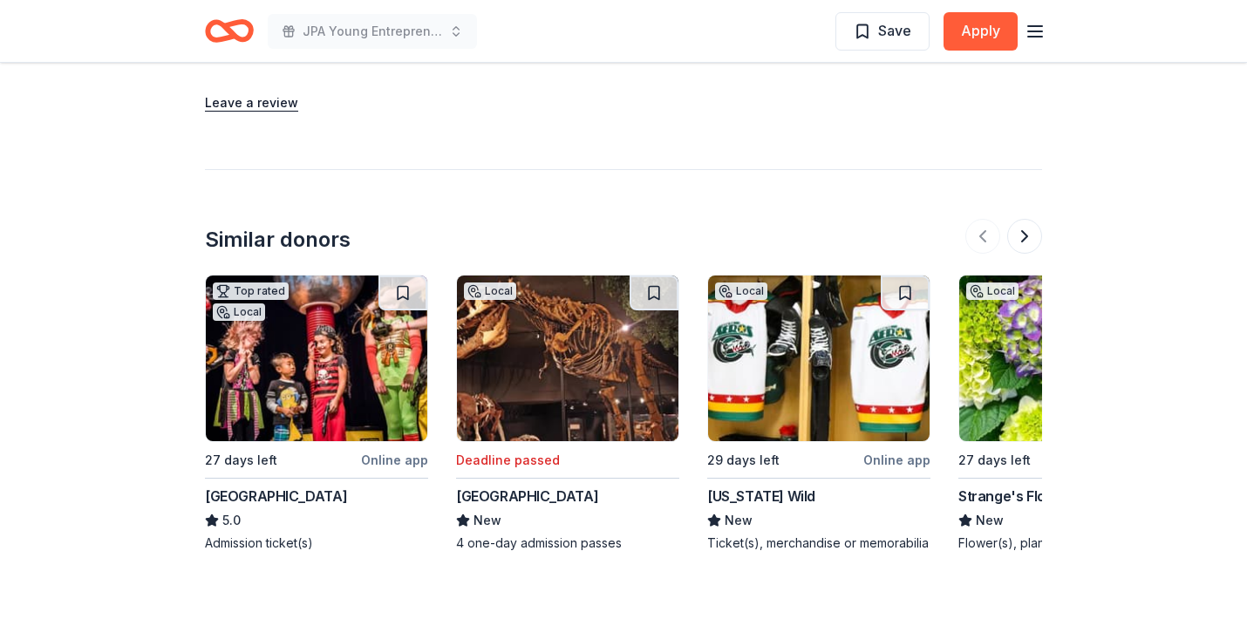
scroll to position [1960, 0]
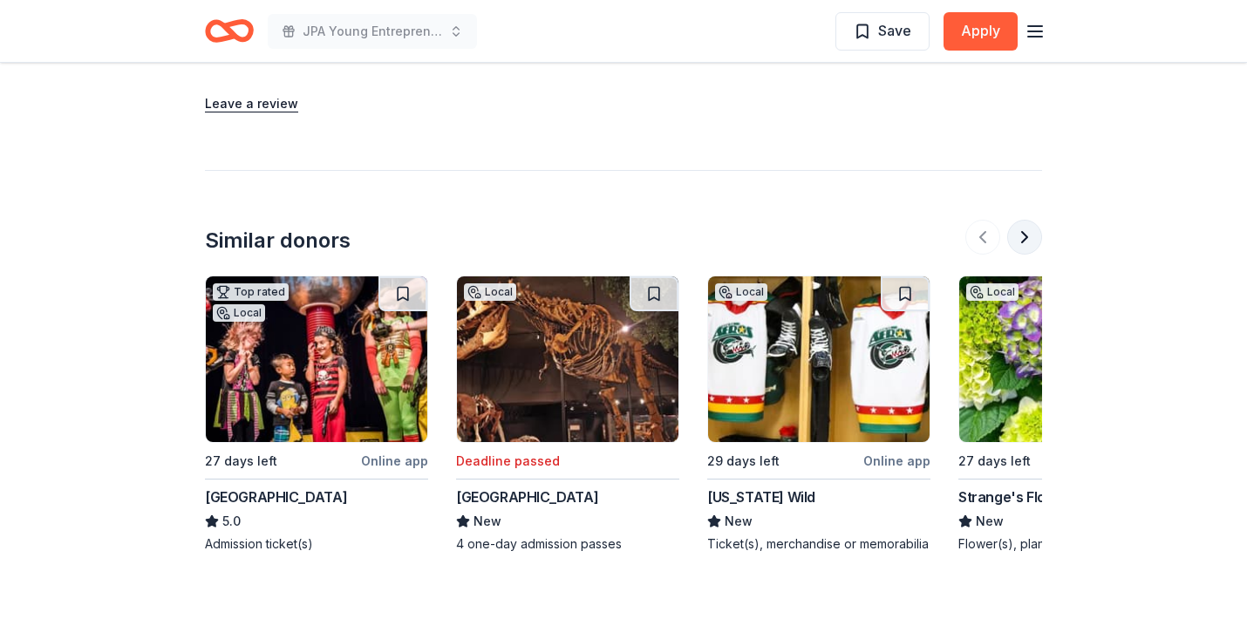
click at [1021, 235] on button at bounding box center [1024, 237] width 35 height 35
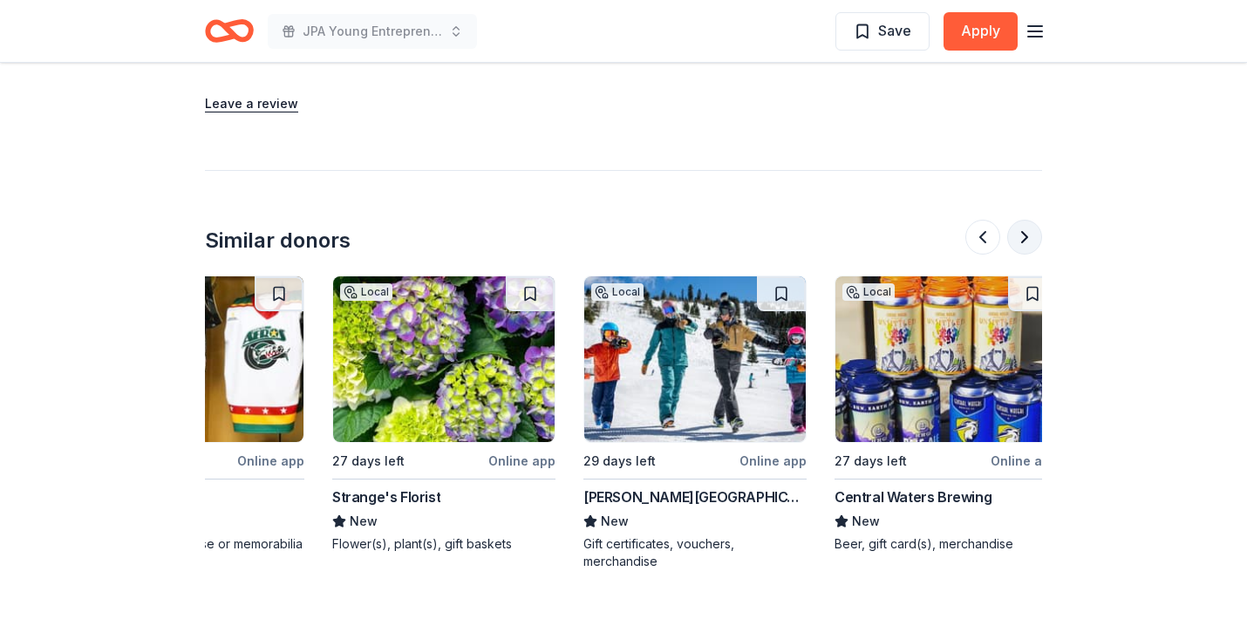
scroll to position [0, 753]
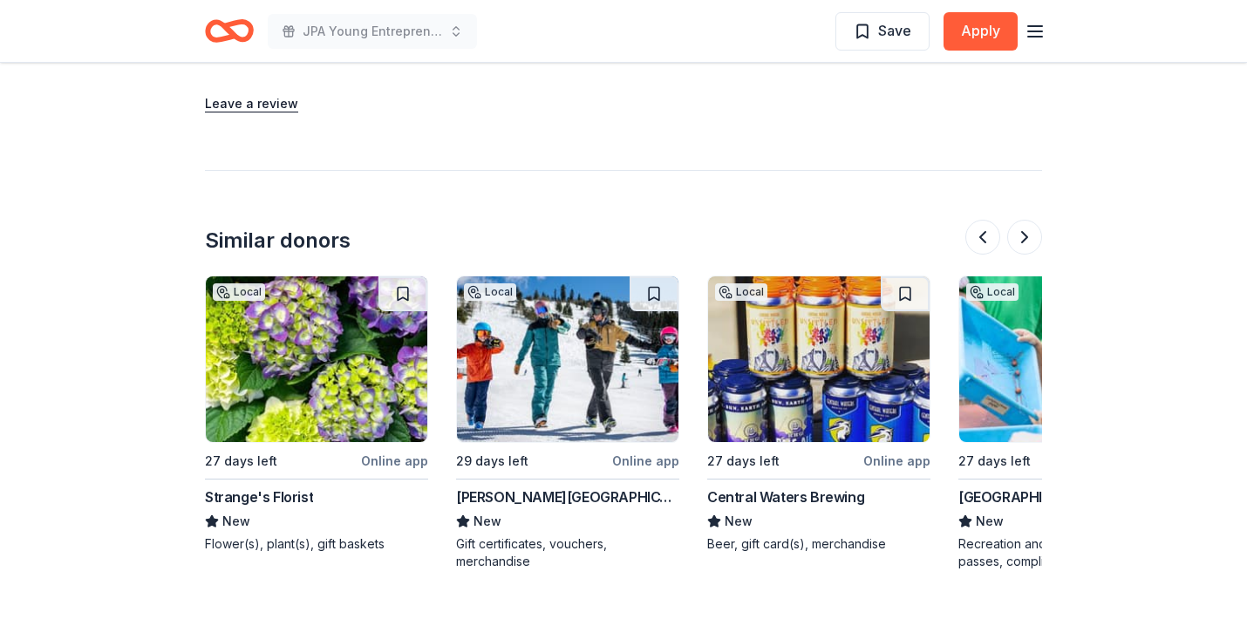
click at [239, 495] on div "Strange's Florist" at bounding box center [259, 497] width 108 height 21
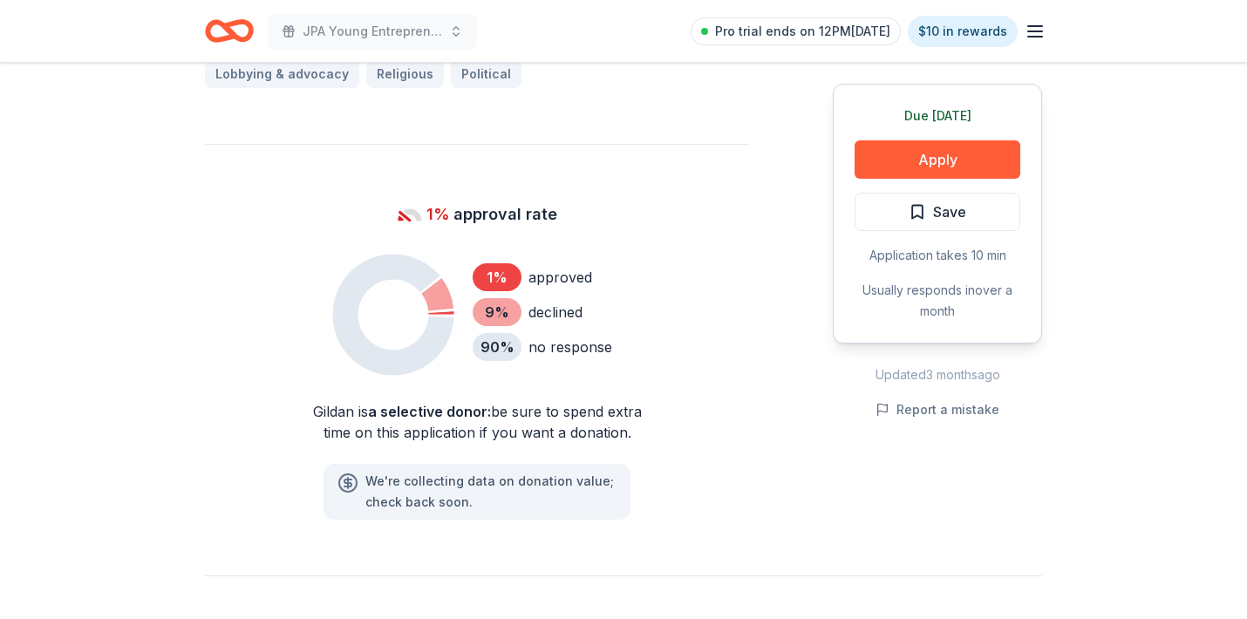
scroll to position [1143, 0]
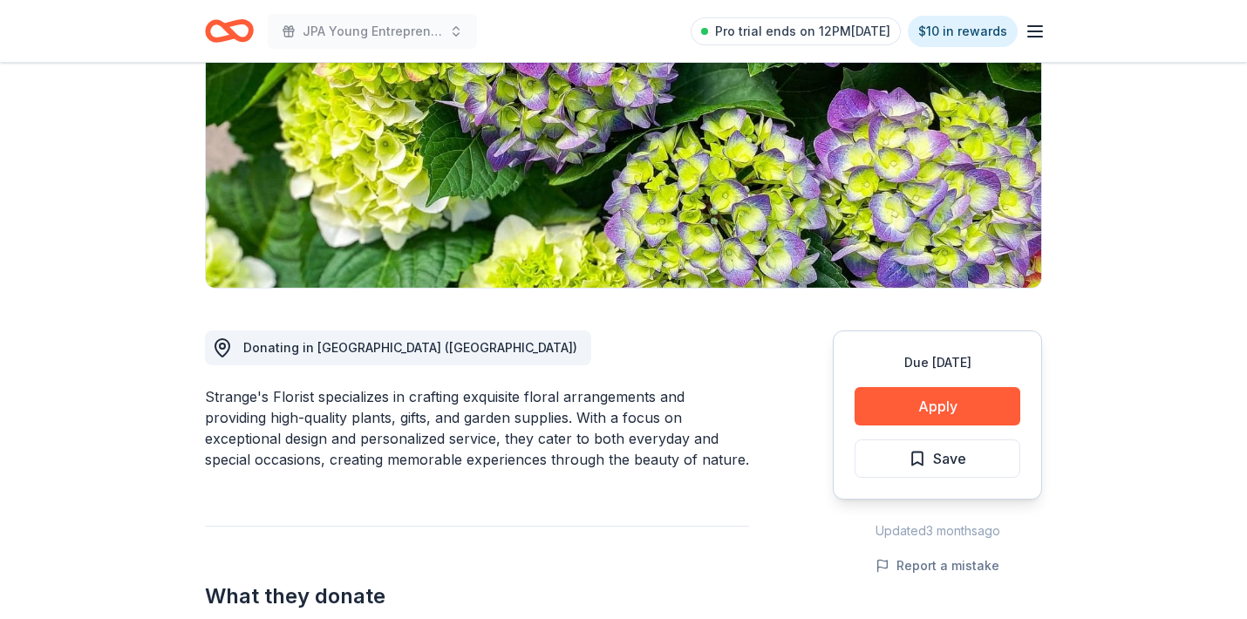
scroll to position [243, 0]
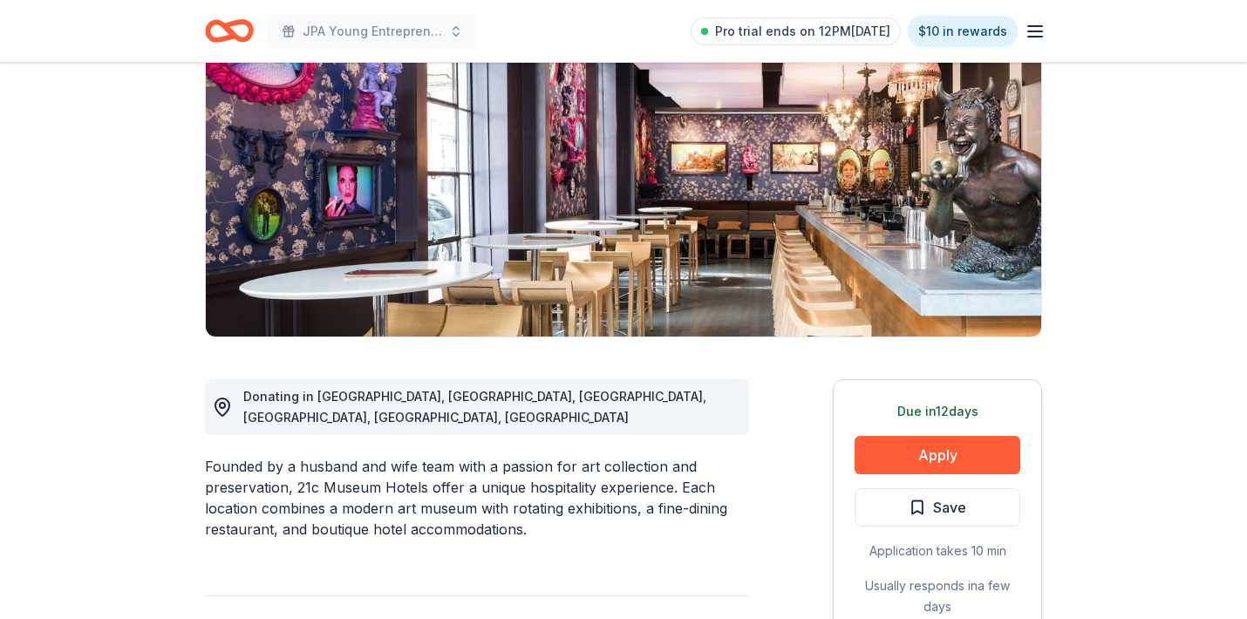
scroll to position [199, 0]
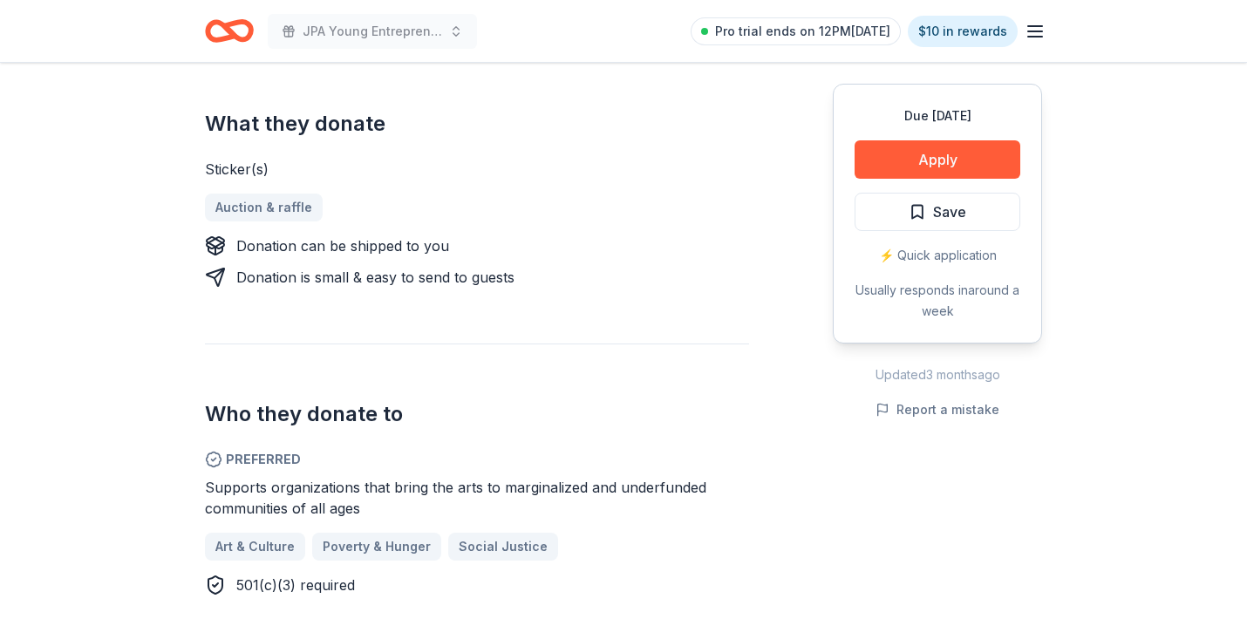
scroll to position [661, 0]
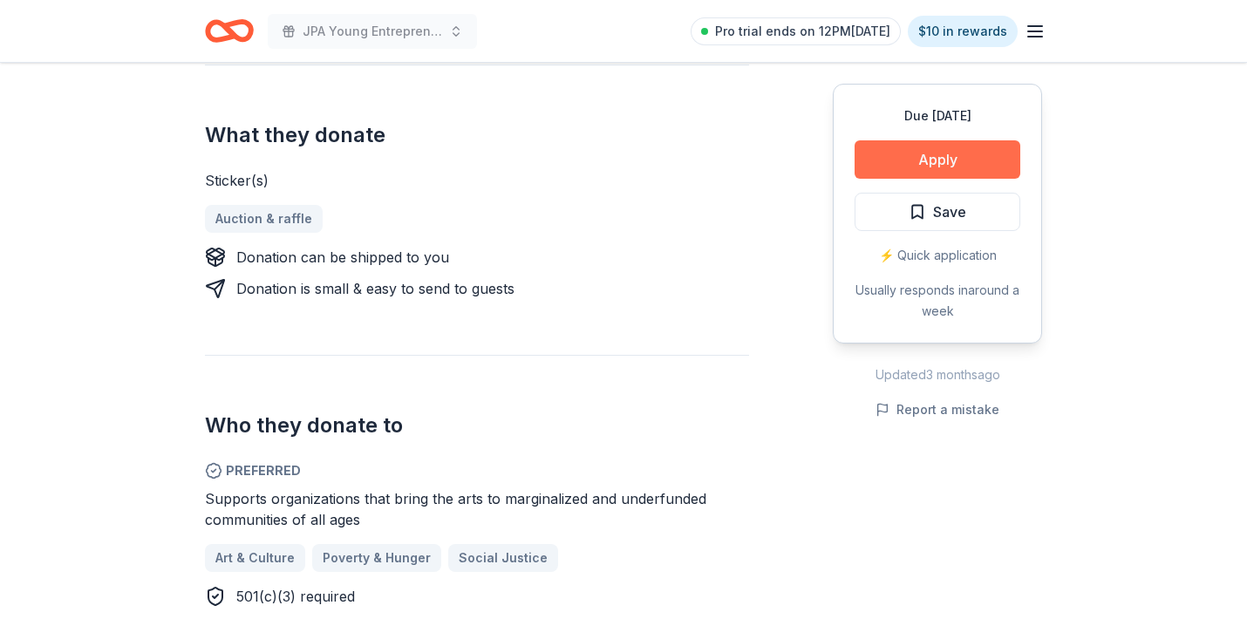
click at [952, 159] on button "Apply" at bounding box center [938, 159] width 166 height 38
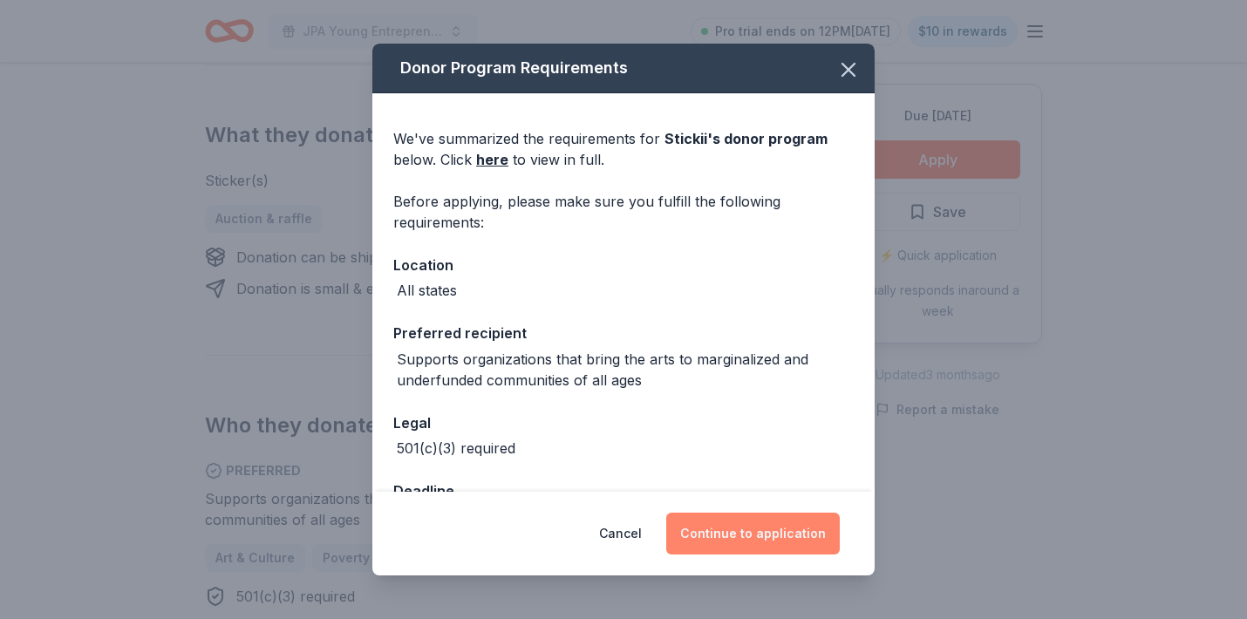
click at [770, 536] on button "Continue to application" at bounding box center [753, 534] width 174 height 42
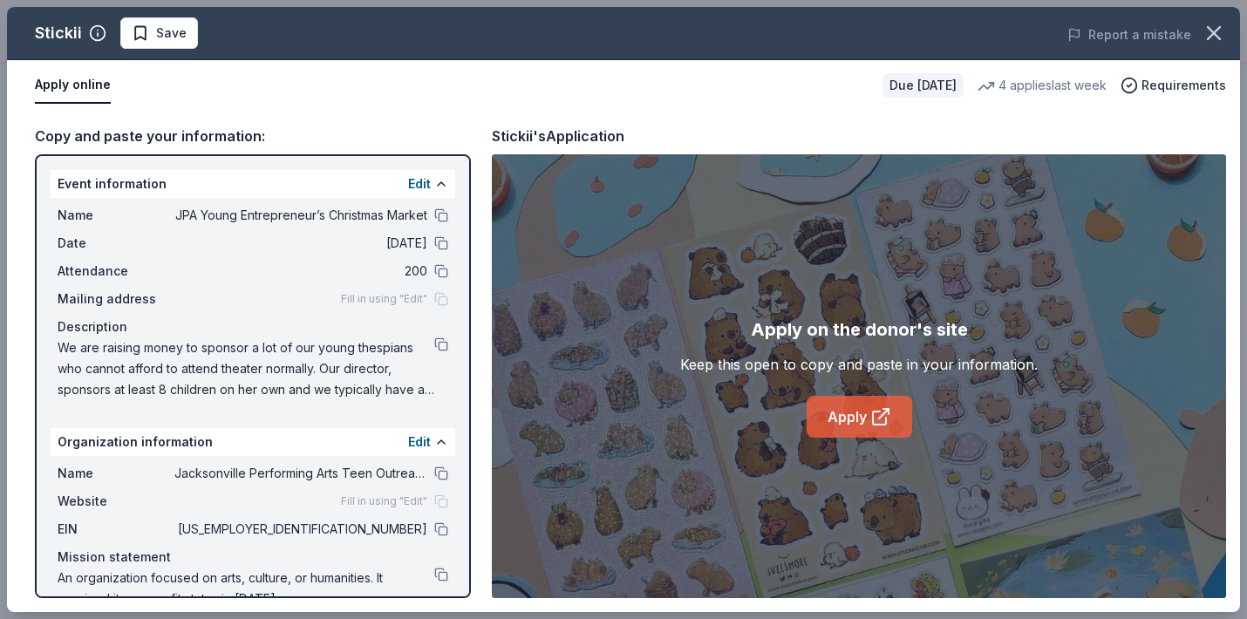
click at [833, 419] on link "Apply" at bounding box center [860, 417] width 106 height 42
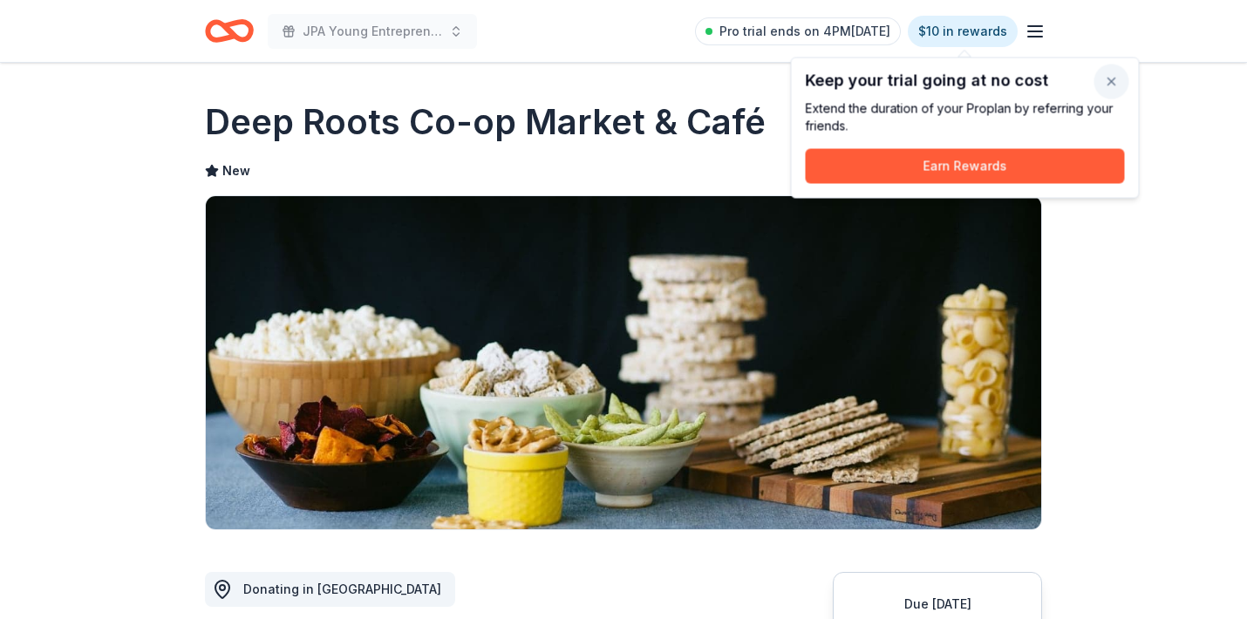
click at [1109, 77] on button "button" at bounding box center [1111, 82] width 35 height 35
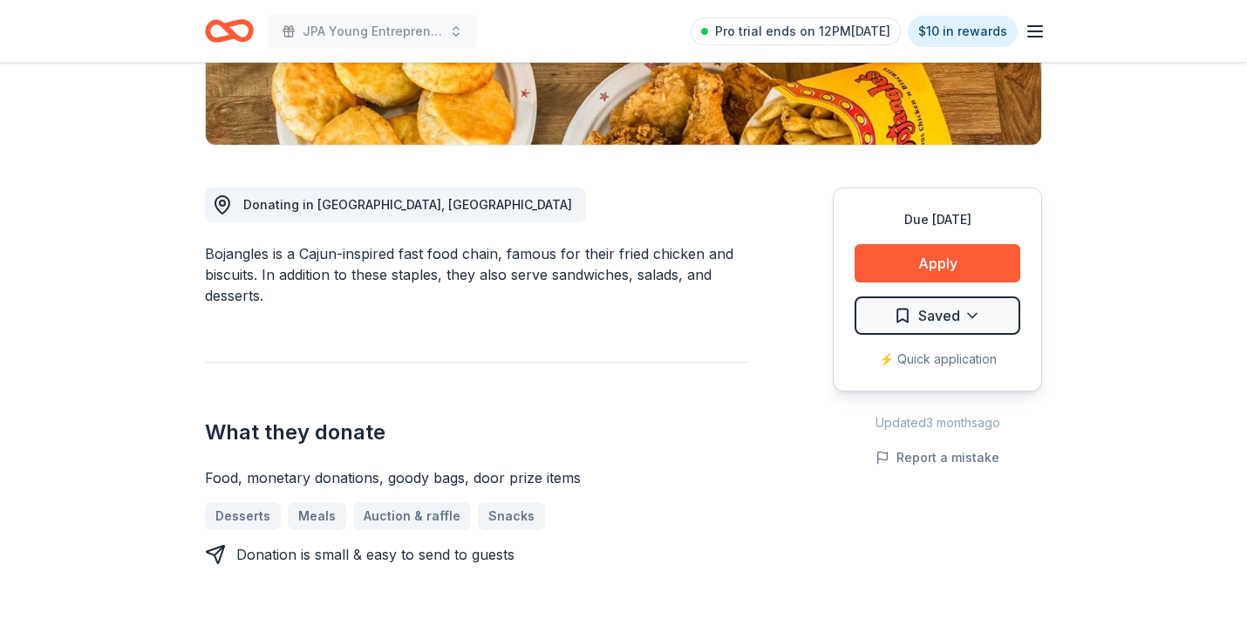
scroll to position [393, 0]
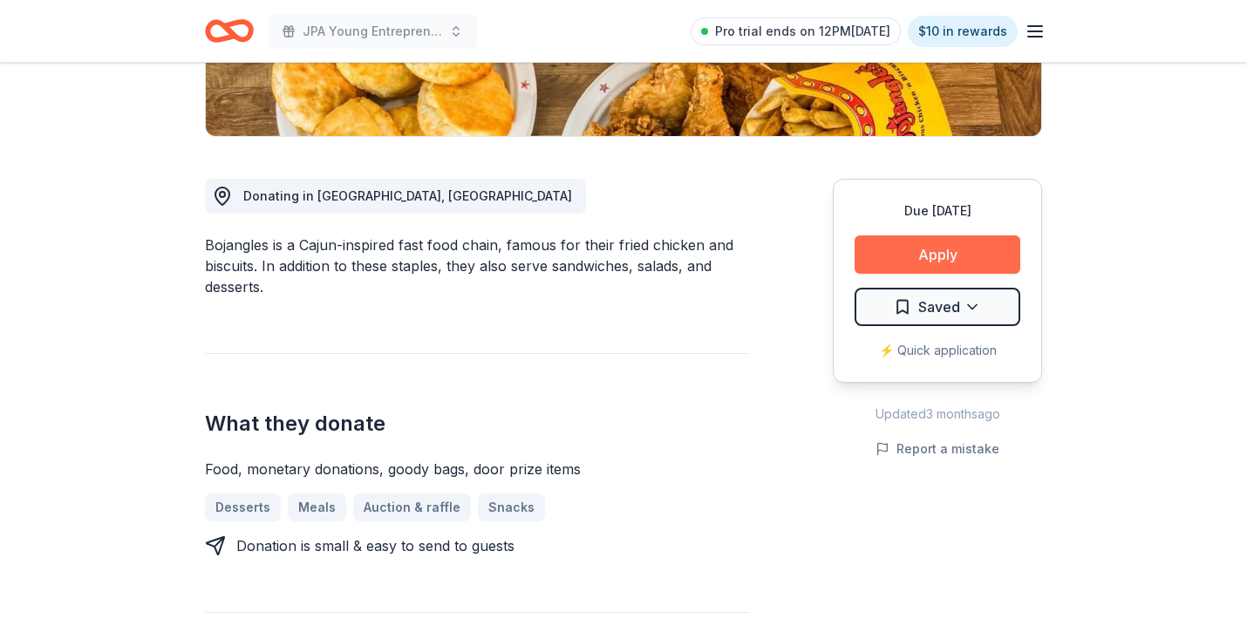
click at [932, 252] on button "Apply" at bounding box center [938, 254] width 166 height 38
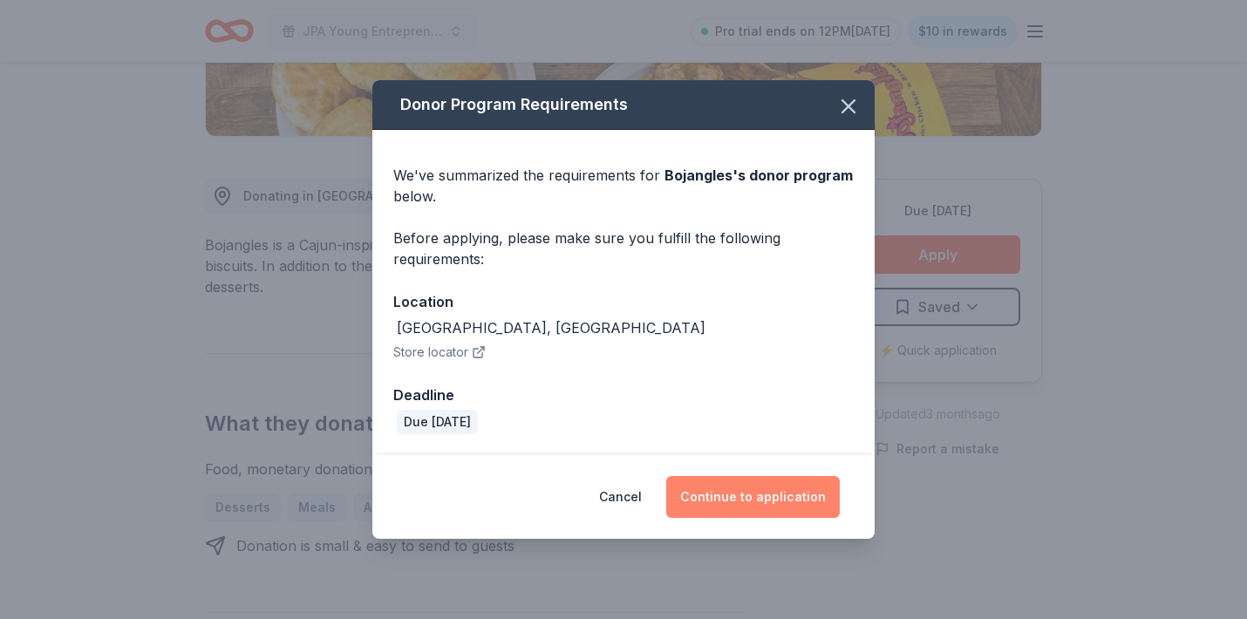
click at [763, 491] on button "Continue to application" at bounding box center [753, 497] width 174 height 42
